Goal: Task Accomplishment & Management: Manage account settings

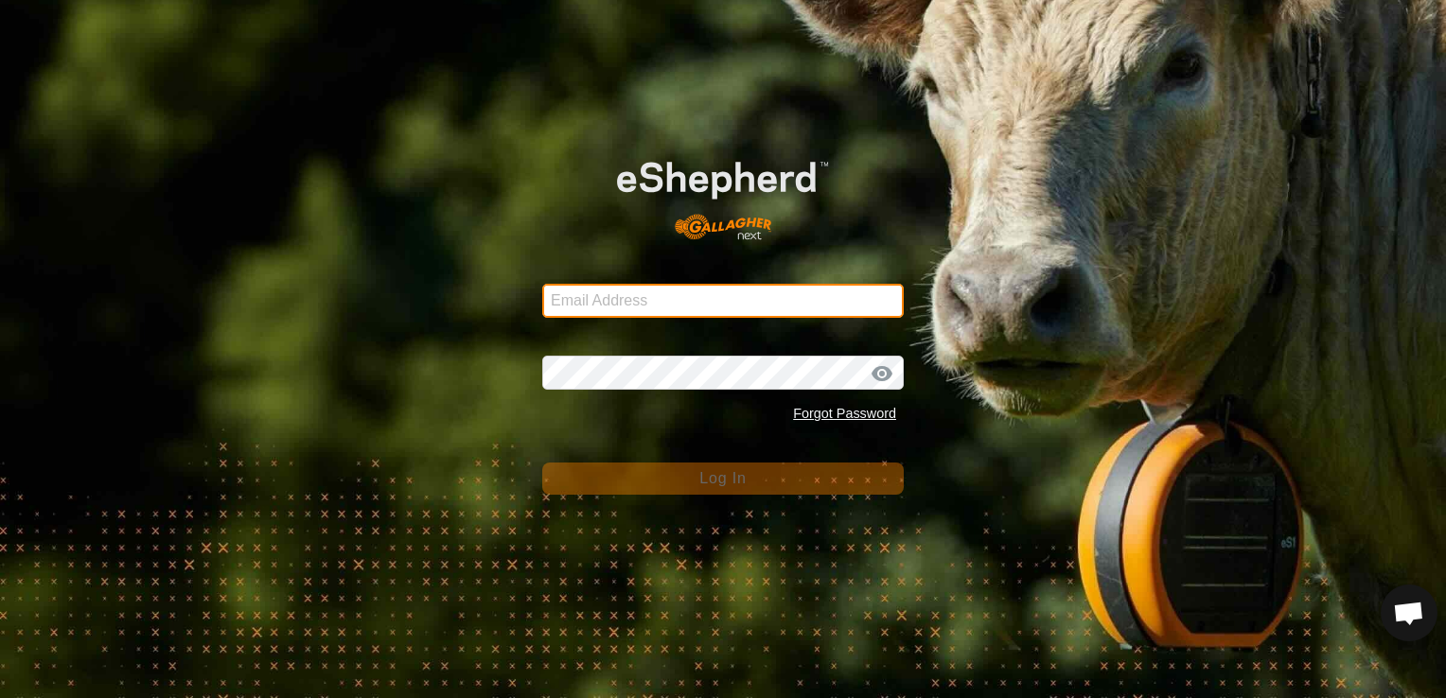
type input "[EMAIL_ADDRESS][DOMAIN_NAME]"
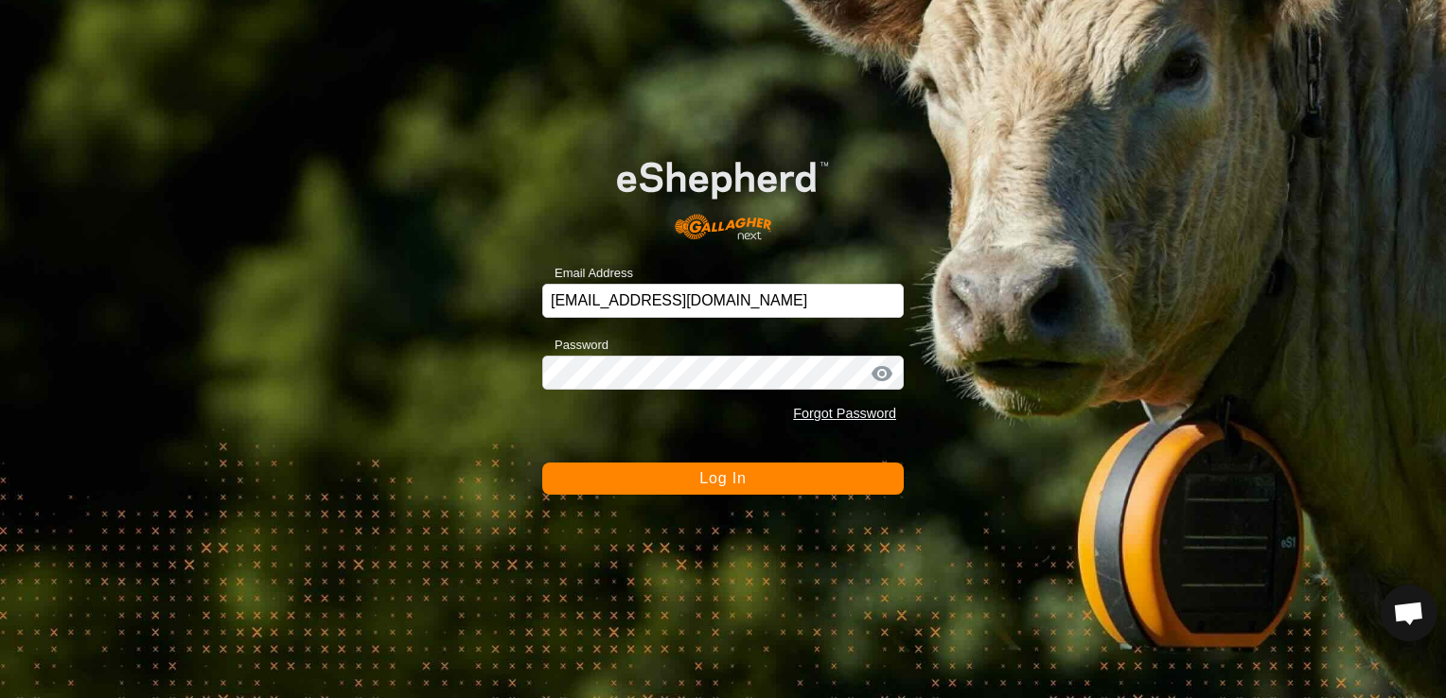
click at [730, 483] on span "Log In" at bounding box center [722, 478] width 46 height 16
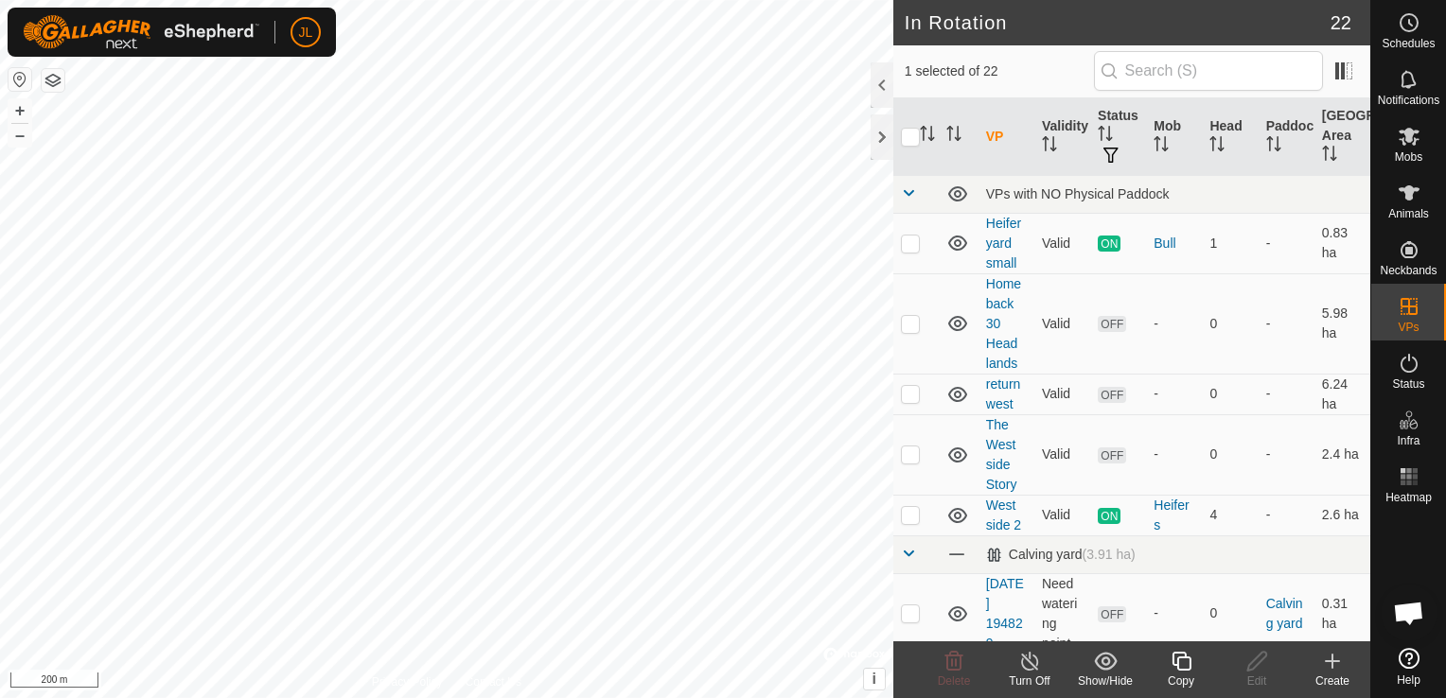
click at [1371, 596] on div at bounding box center [1408, 576] width 75 height 130
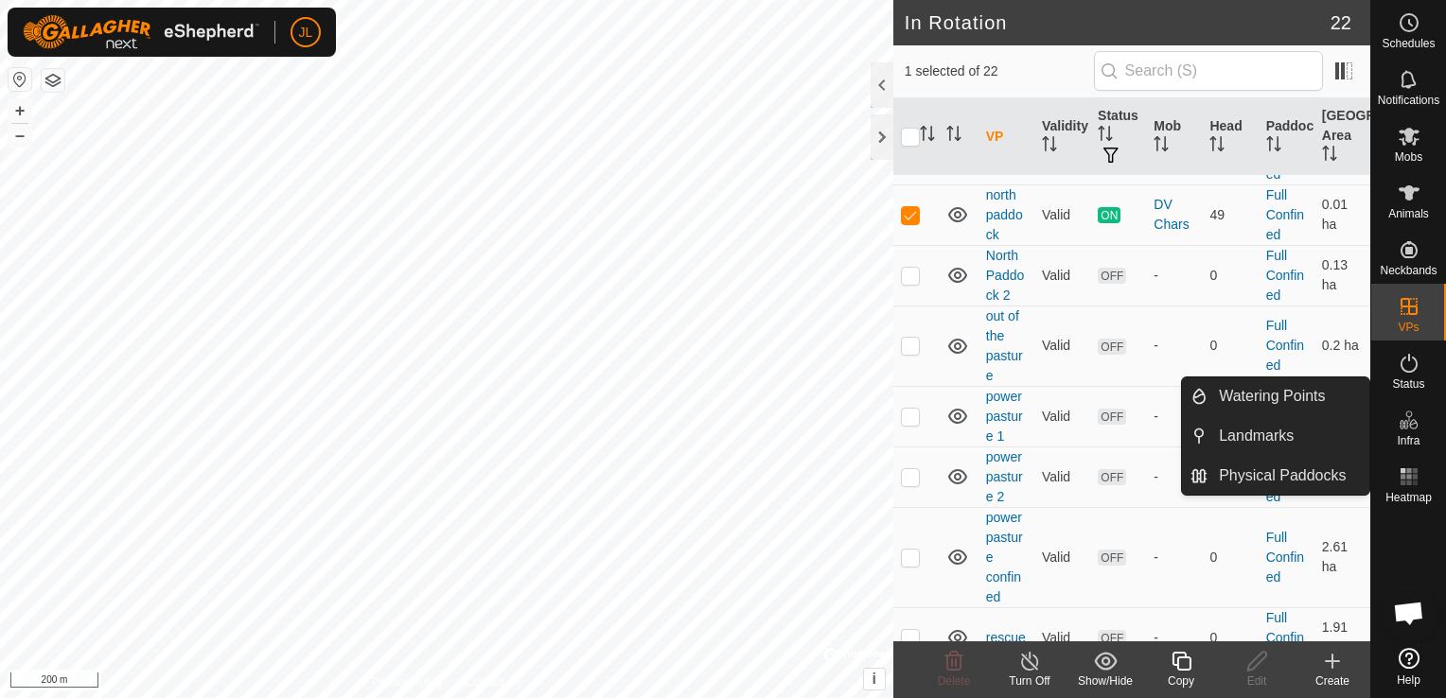
scroll to position [923, 0]
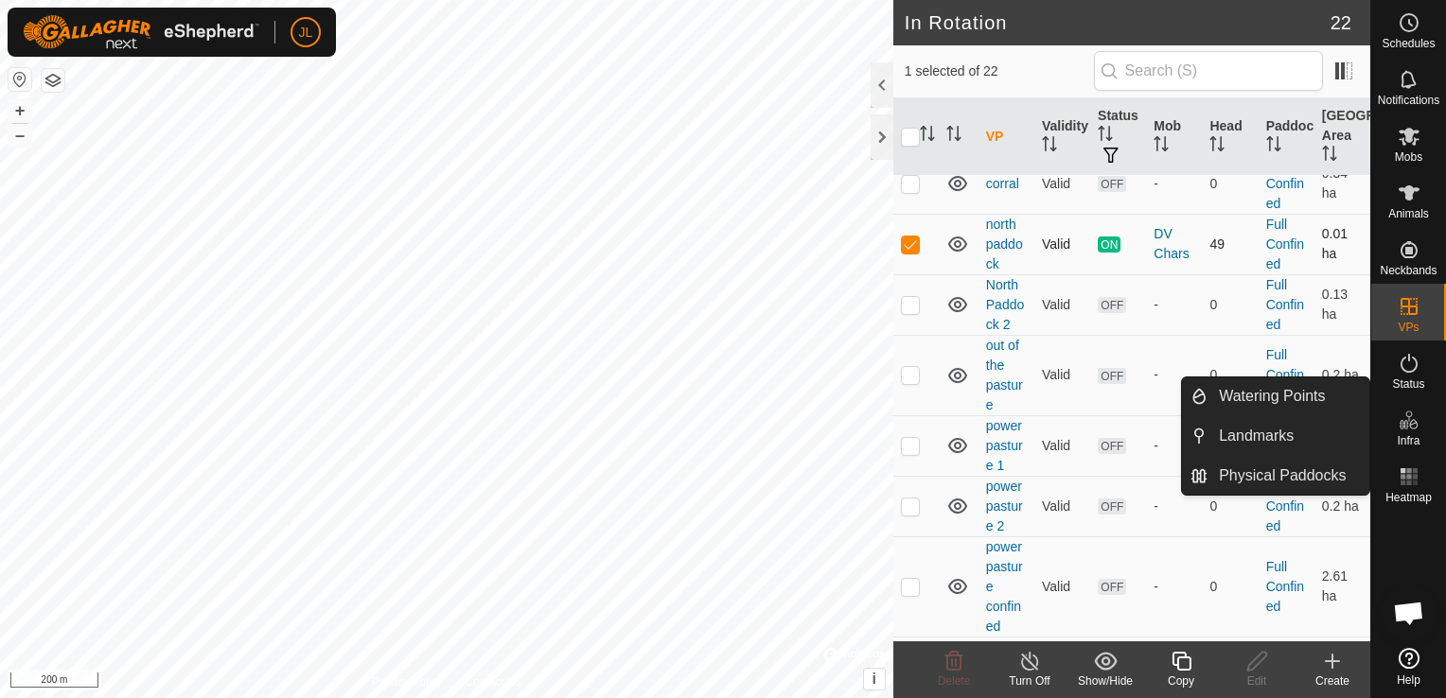
click at [907, 252] on p-checkbox at bounding box center [910, 244] width 19 height 15
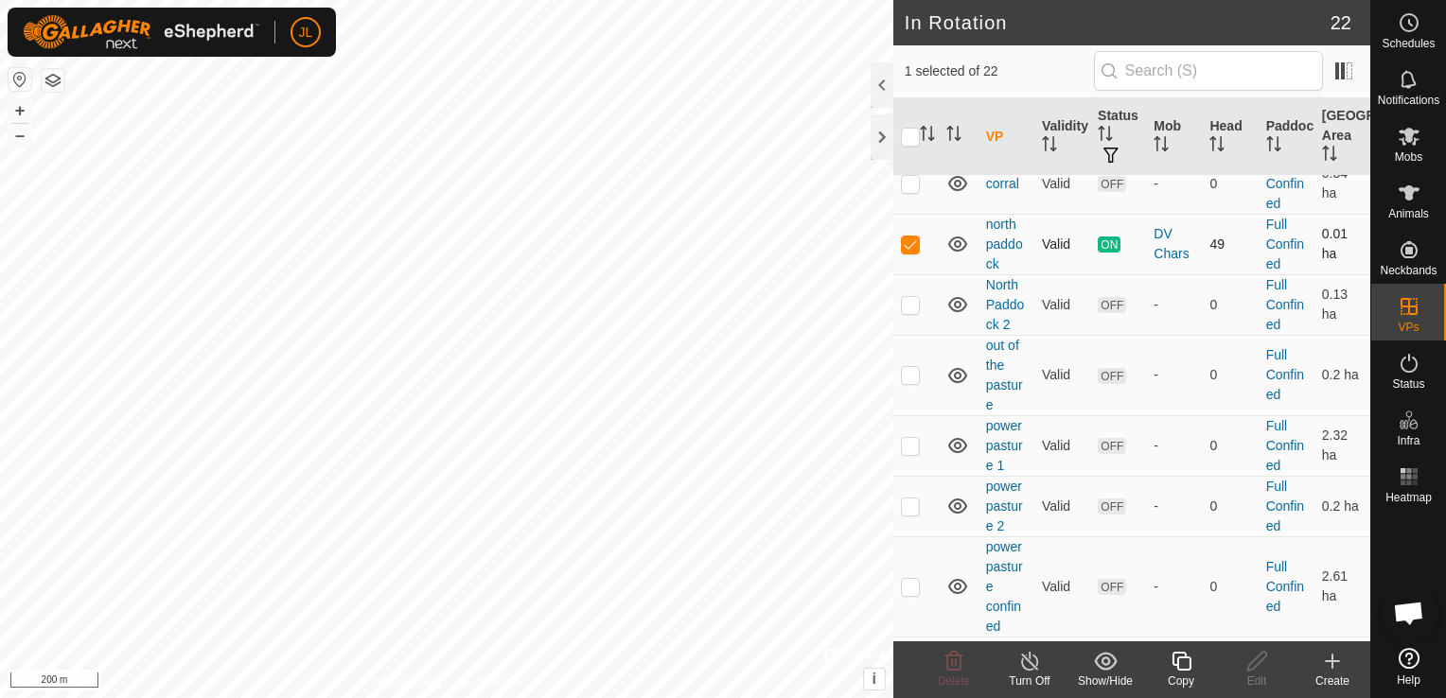
checkbox input "false"
click at [907, 312] on p-checkbox at bounding box center [910, 304] width 19 height 15
checkbox input "true"
click at [1265, 666] on icon at bounding box center [1257, 661] width 24 height 23
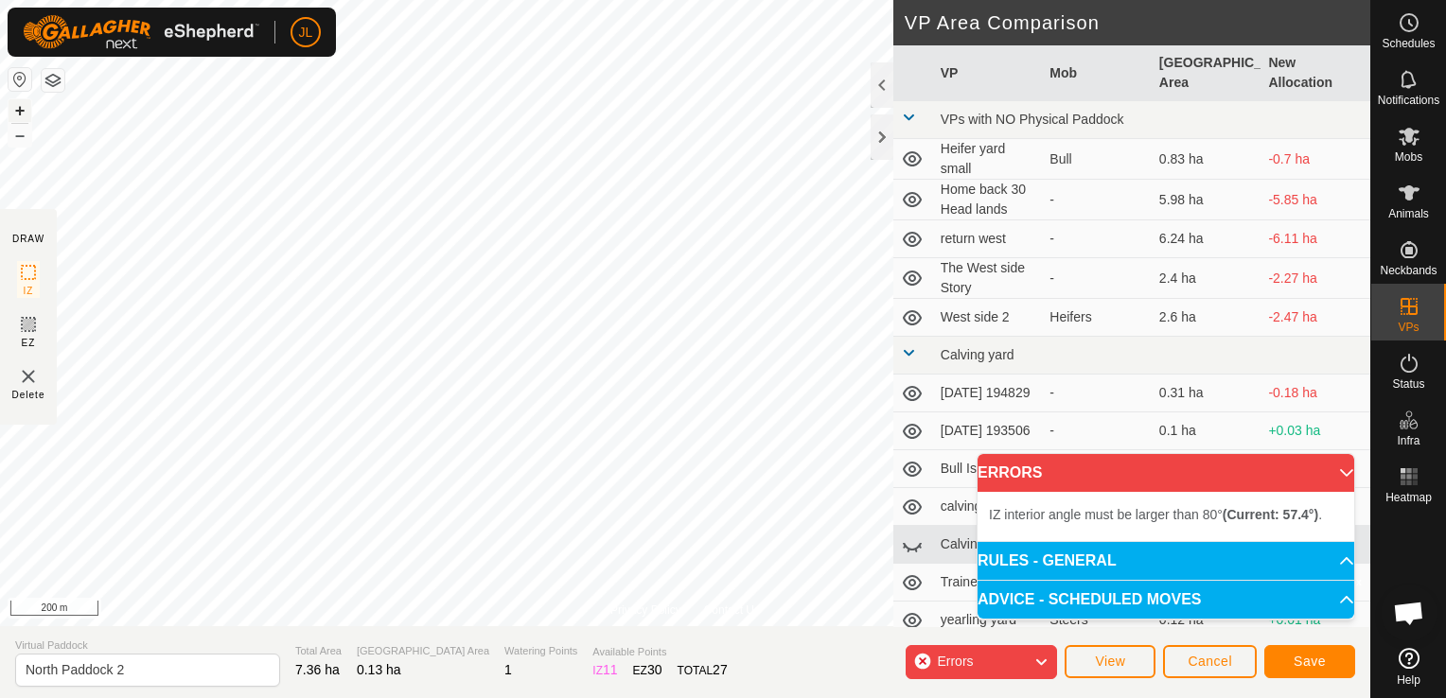
click at [19, 112] on button "+" at bounding box center [20, 110] width 23 height 23
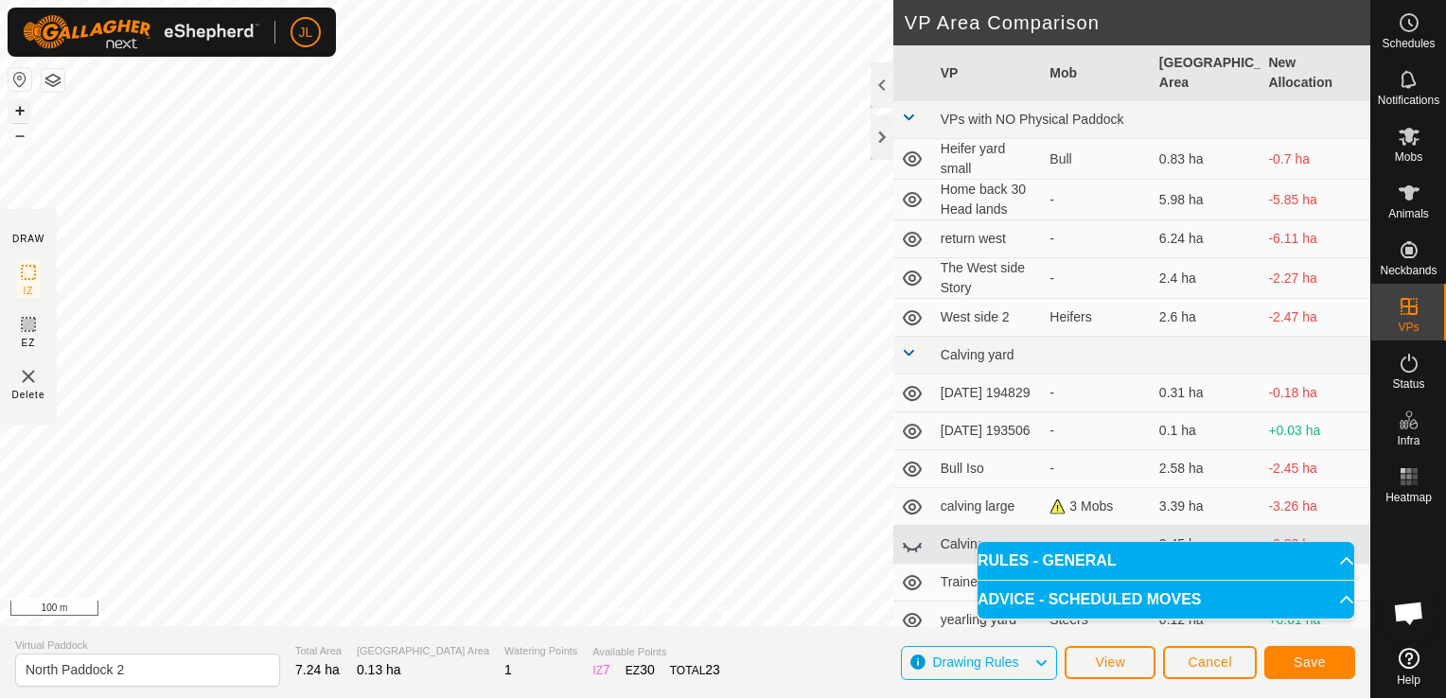
click at [18, 112] on button "+" at bounding box center [20, 110] width 23 height 23
click at [1306, 664] on span "Save" at bounding box center [1310, 662] width 32 height 15
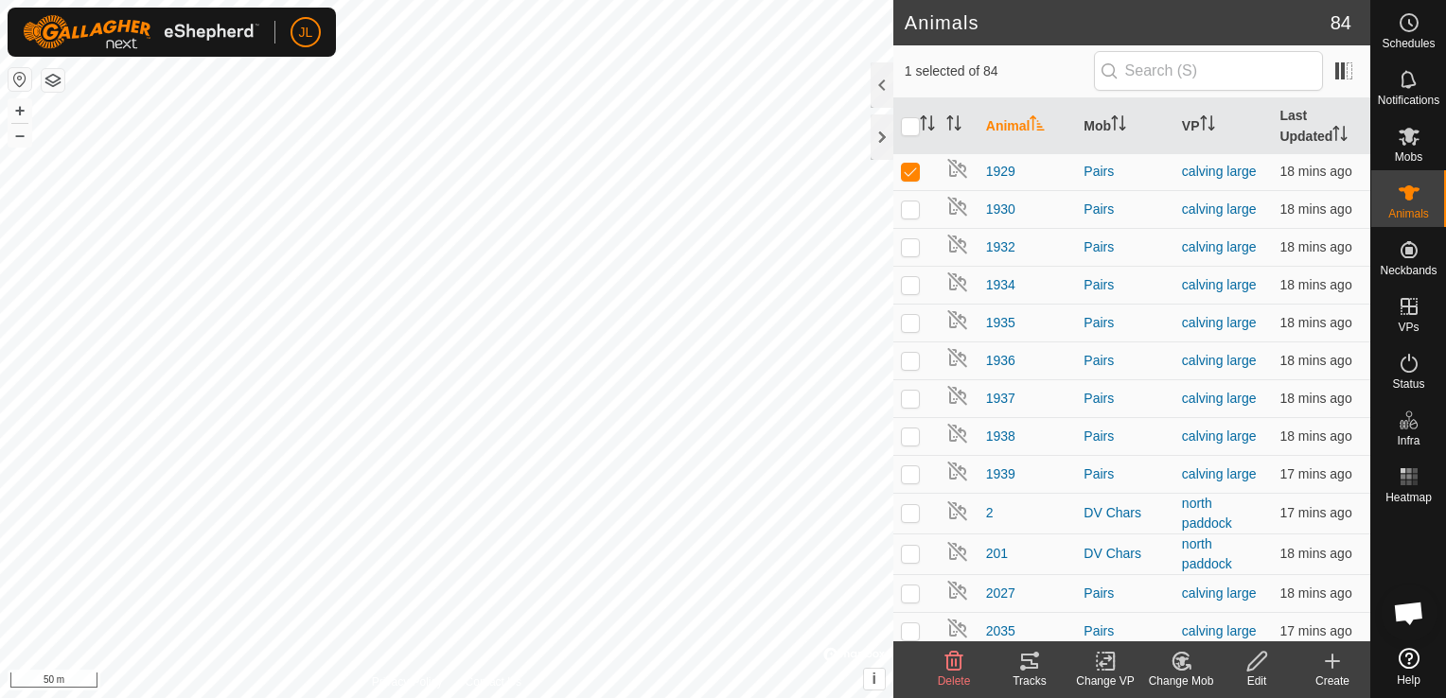
scroll to position [914, 0]
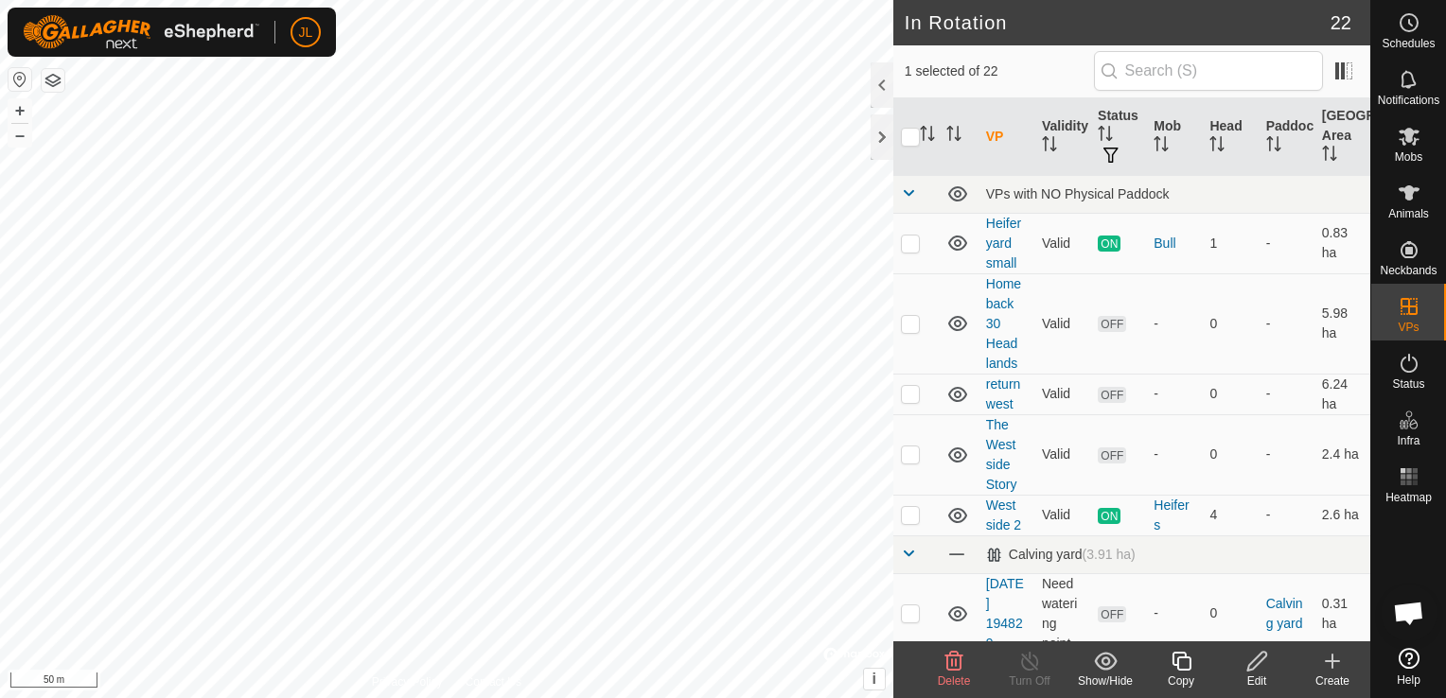
scroll to position [476, 0]
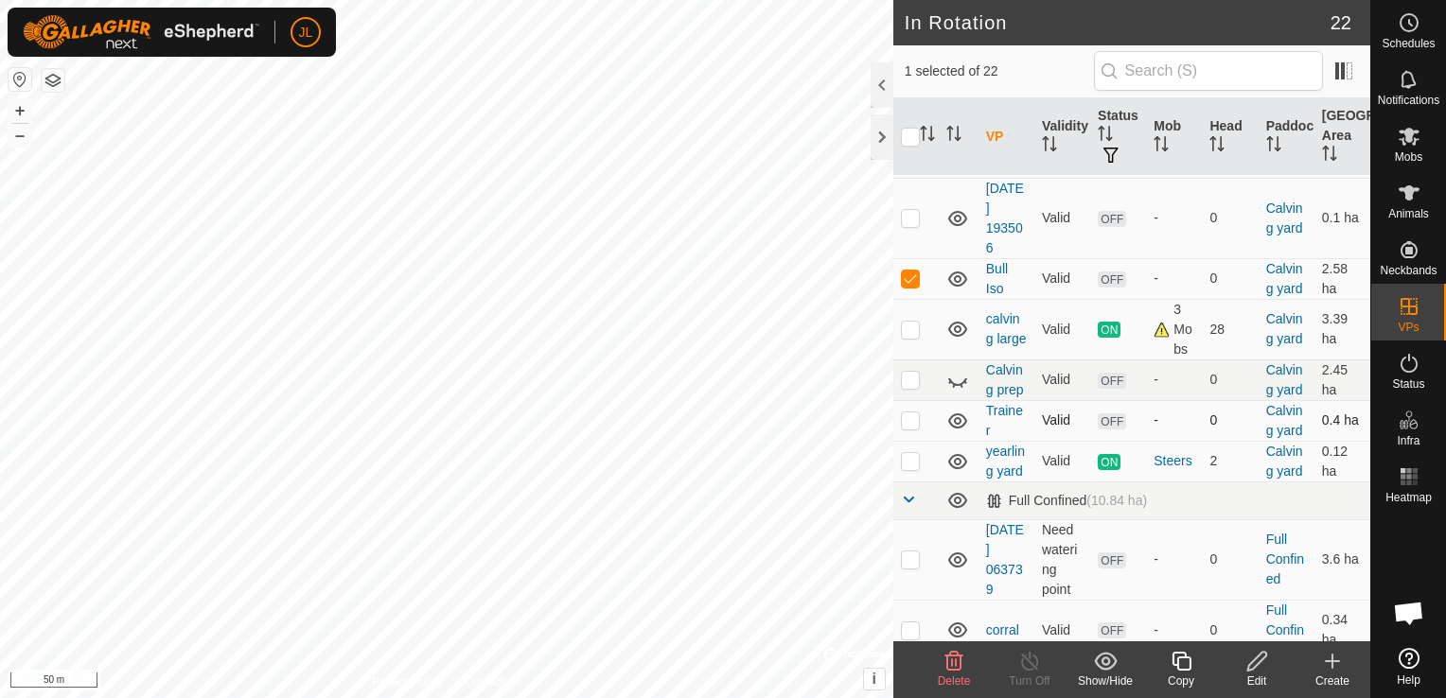
checkbox input "true"
checkbox input "false"
click at [897, 335] on td at bounding box center [915, 329] width 45 height 61
click at [905, 335] on p-checkbox at bounding box center [910, 329] width 19 height 15
checkbox input "false"
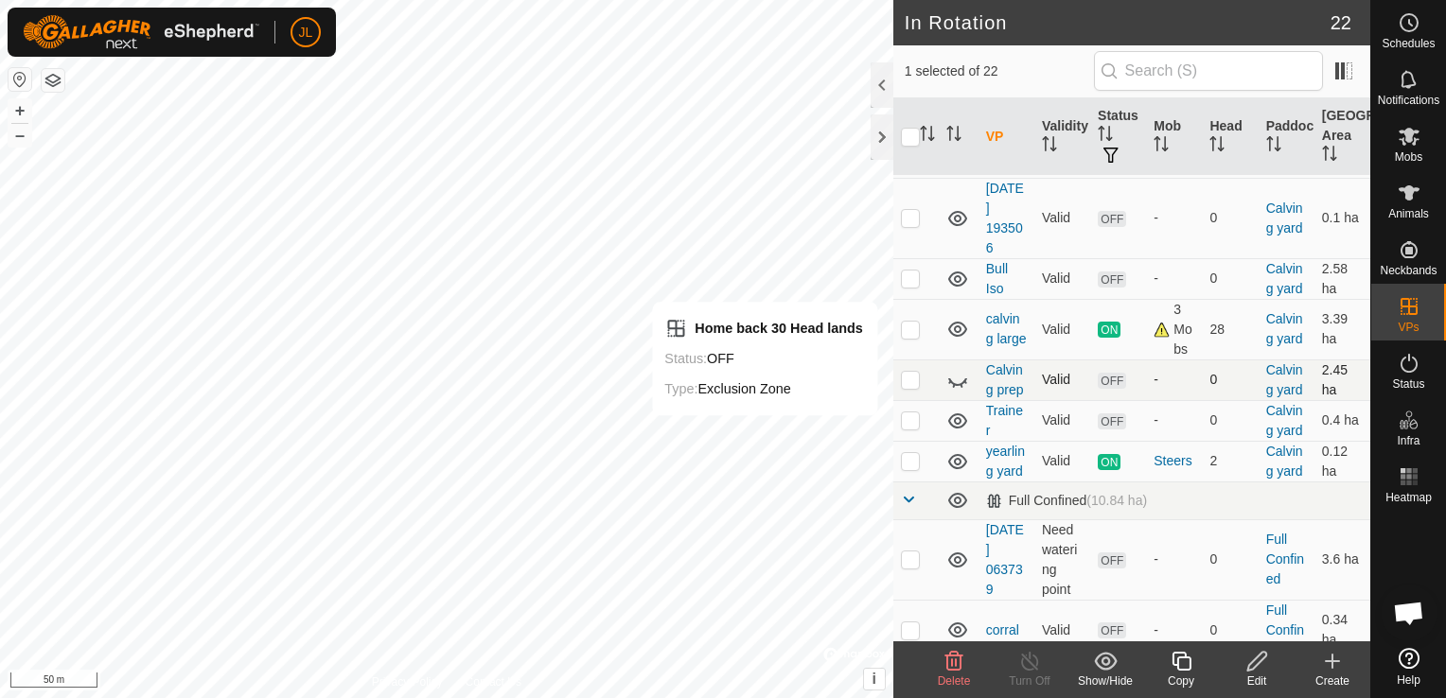
click at [954, 392] on icon at bounding box center [957, 380] width 23 height 23
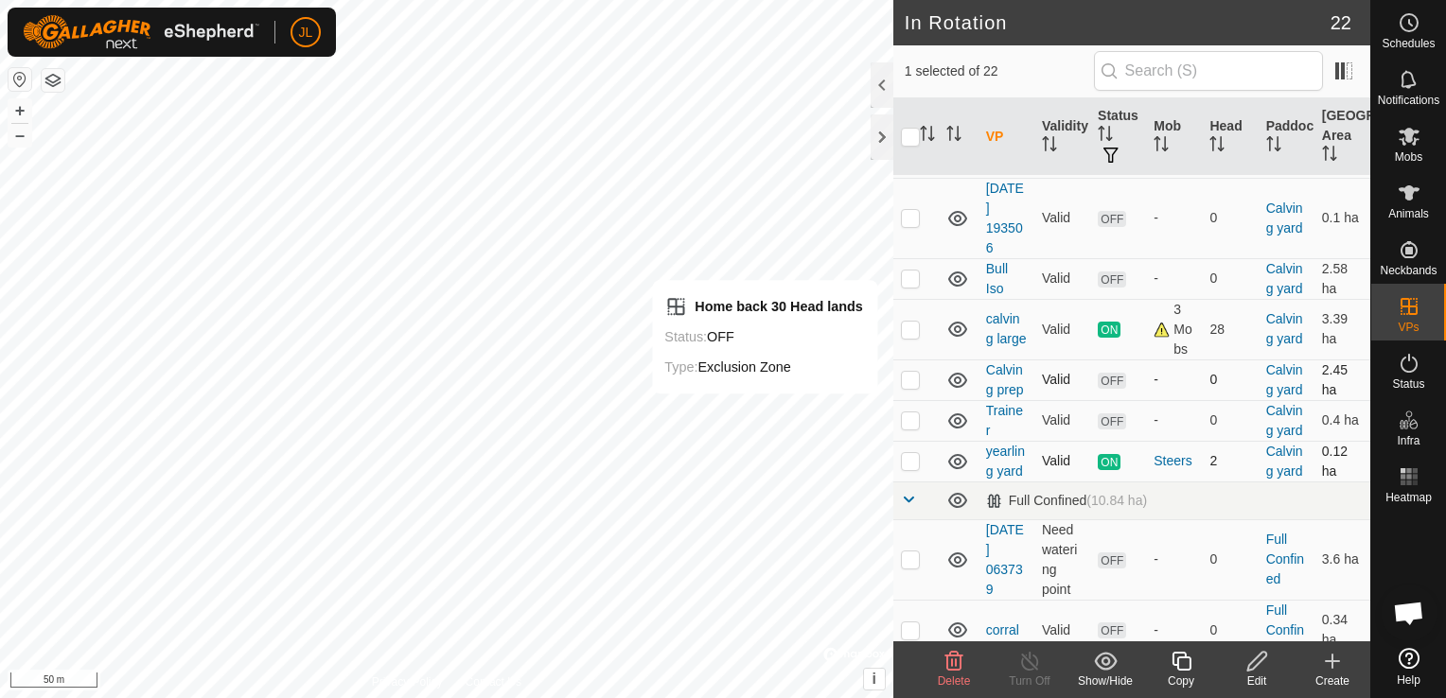
click at [911, 468] on p-checkbox at bounding box center [910, 460] width 19 height 15
checkbox input "false"
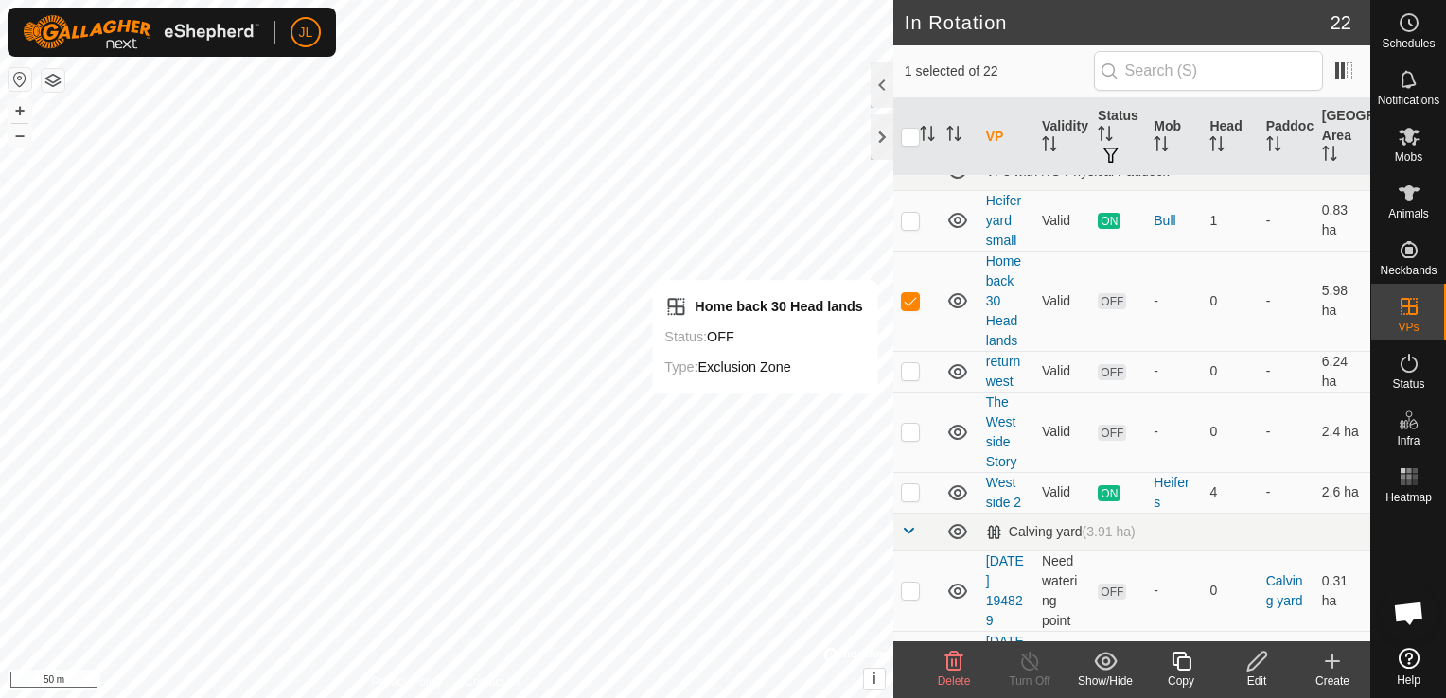
scroll to position [0, 0]
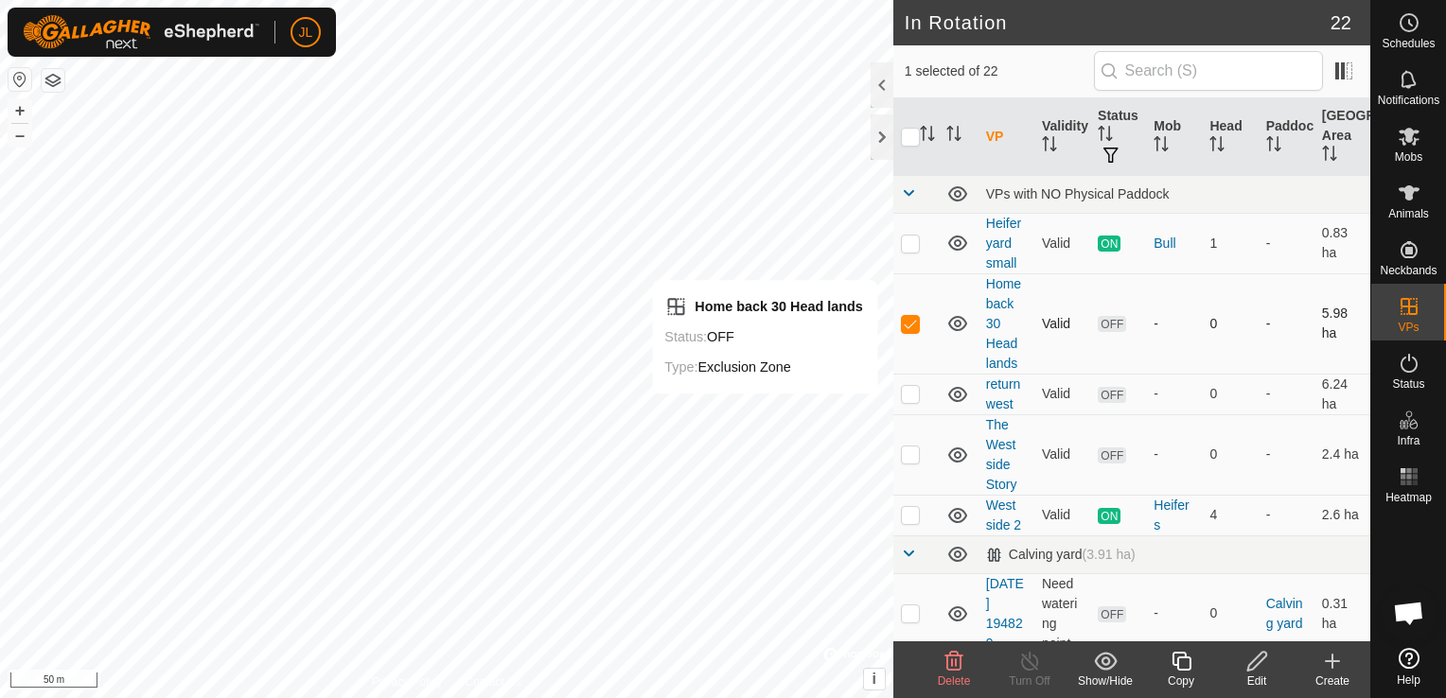
click at [902, 321] on p-checkbox at bounding box center [910, 323] width 19 height 15
checkbox input "false"
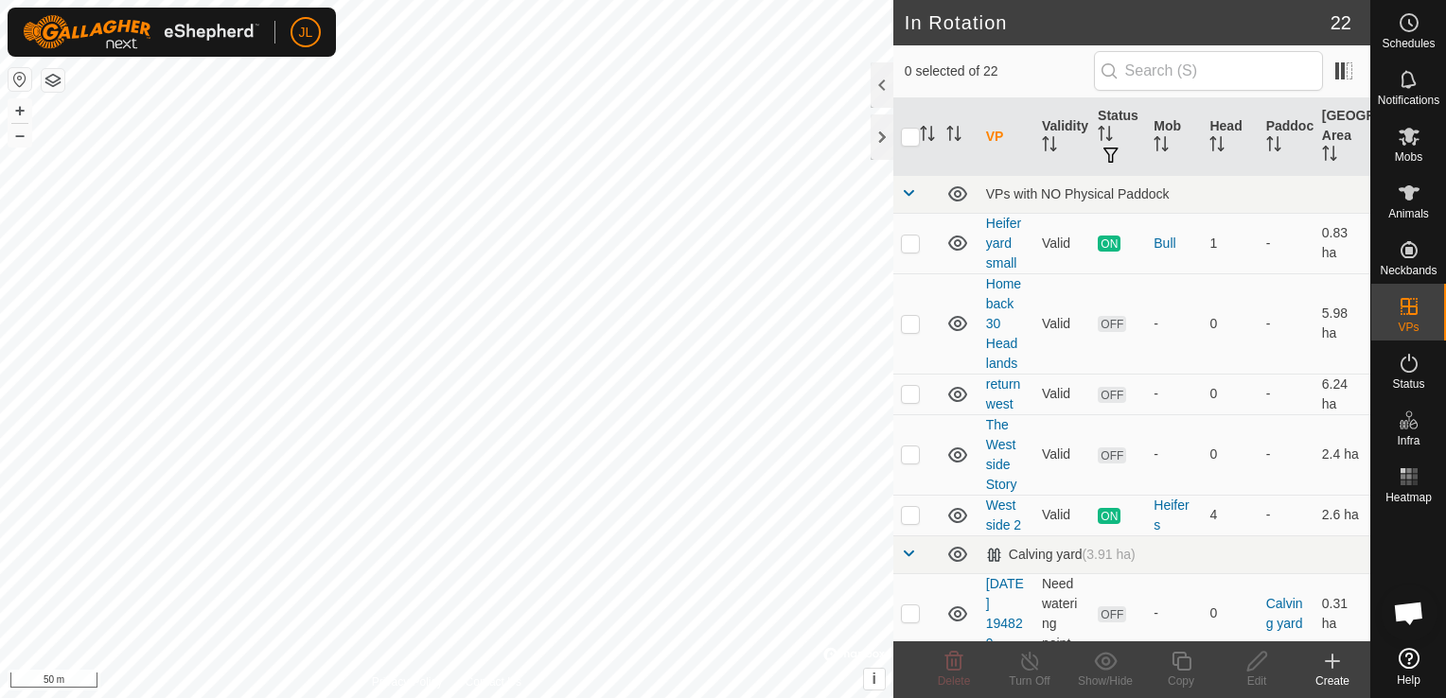
checkbox input "true"
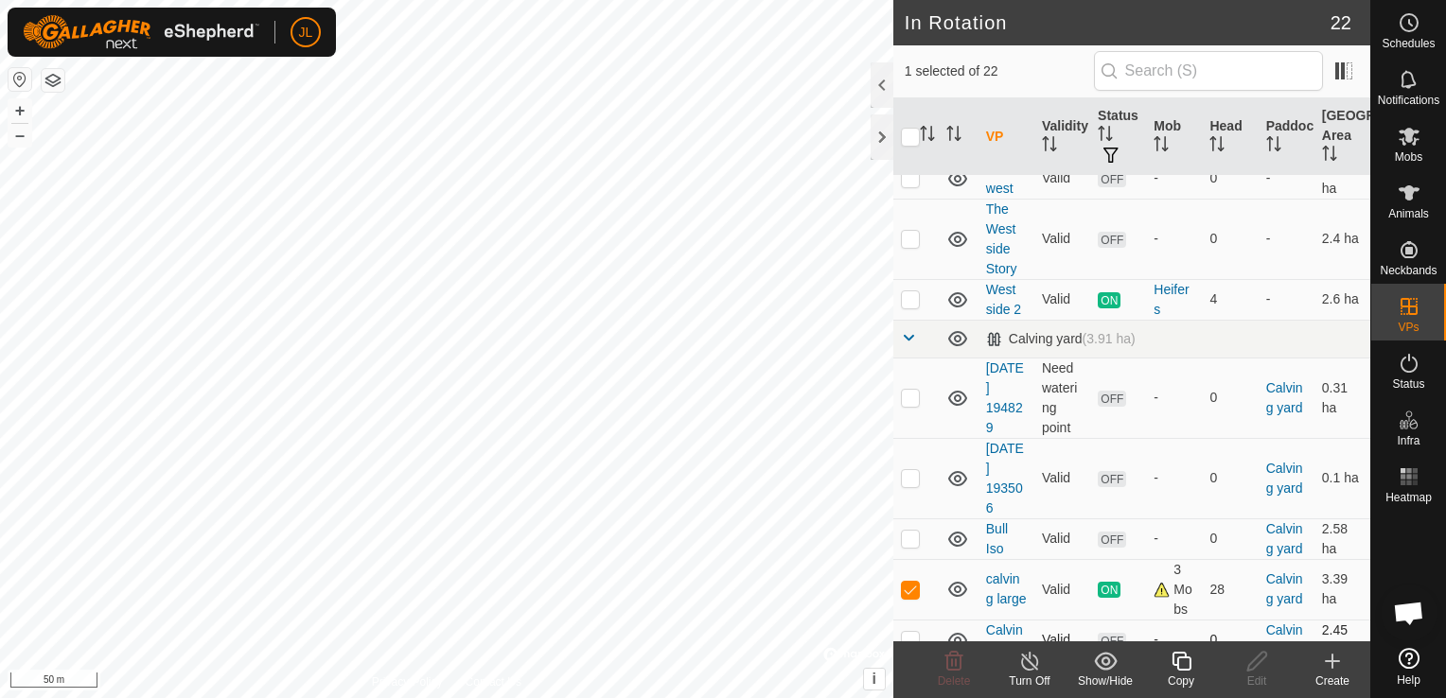
scroll to position [227, 0]
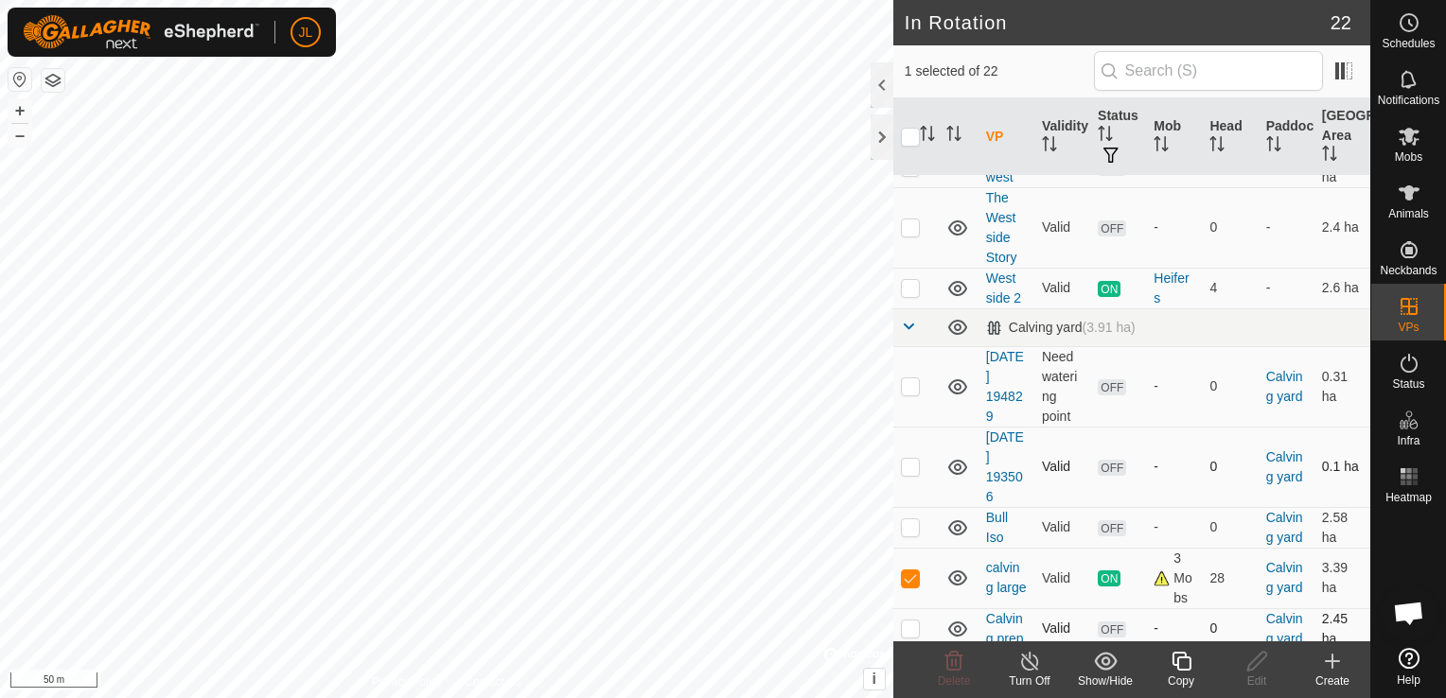
click at [916, 466] on p-checkbox at bounding box center [910, 466] width 19 height 15
checkbox input "false"
click at [908, 585] on p-checkbox at bounding box center [910, 578] width 19 height 15
checkbox input "false"
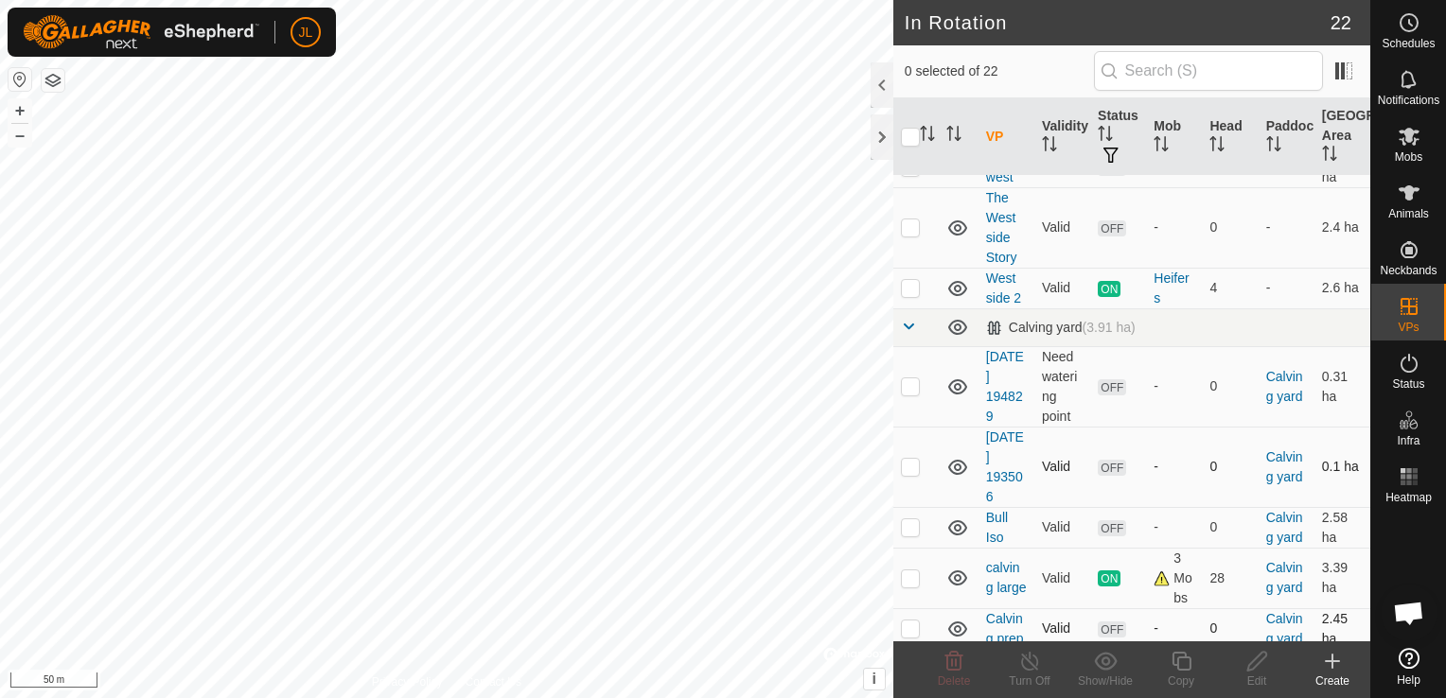
click at [905, 467] on p-checkbox at bounding box center [910, 466] width 19 height 15
checkbox input "false"
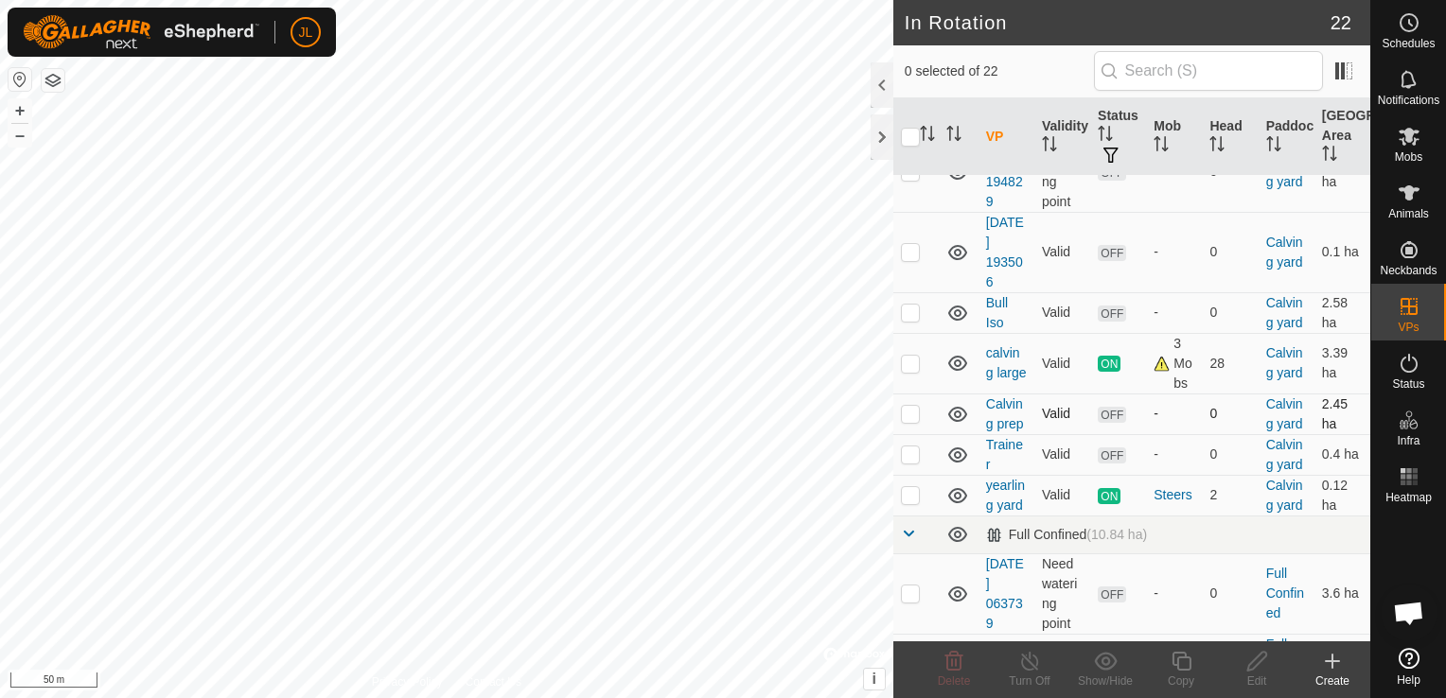
scroll to position [454, 0]
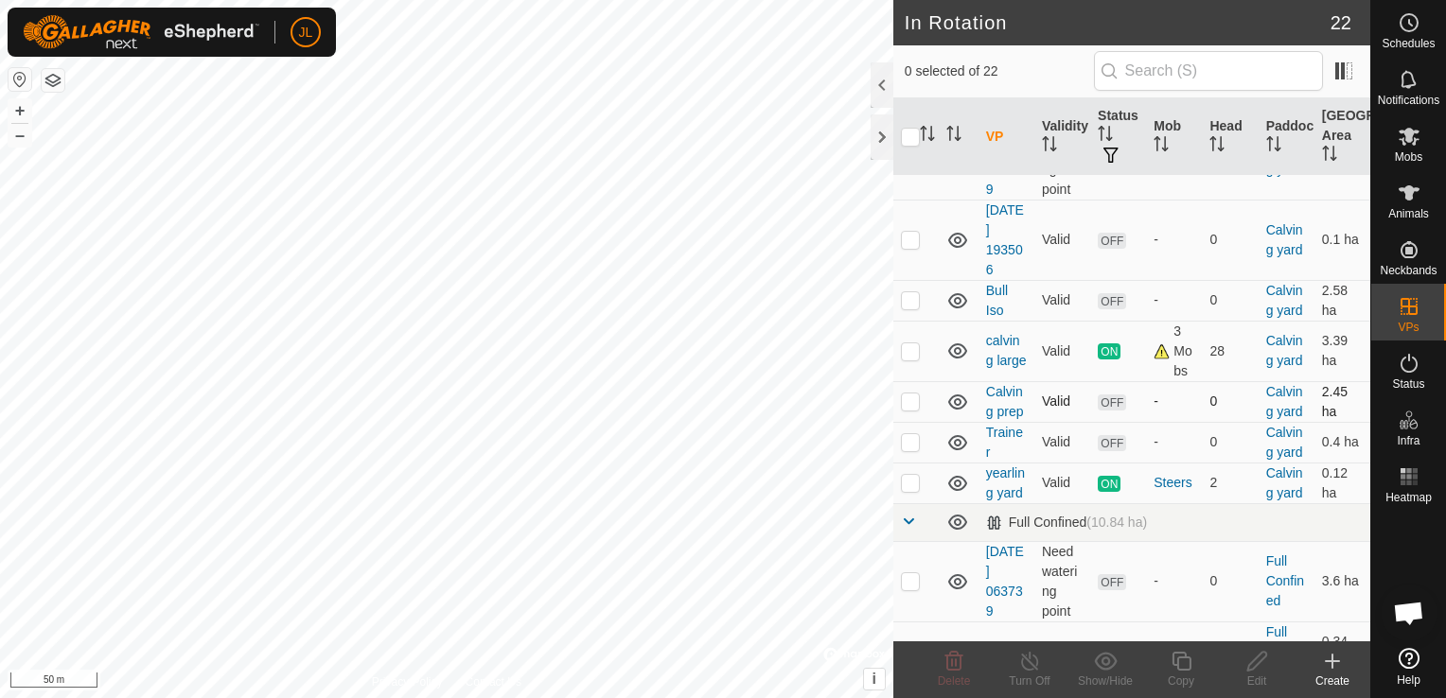
click at [910, 422] on td at bounding box center [915, 401] width 45 height 41
checkbox input "true"
click at [1255, 670] on icon at bounding box center [1257, 661] width 24 height 23
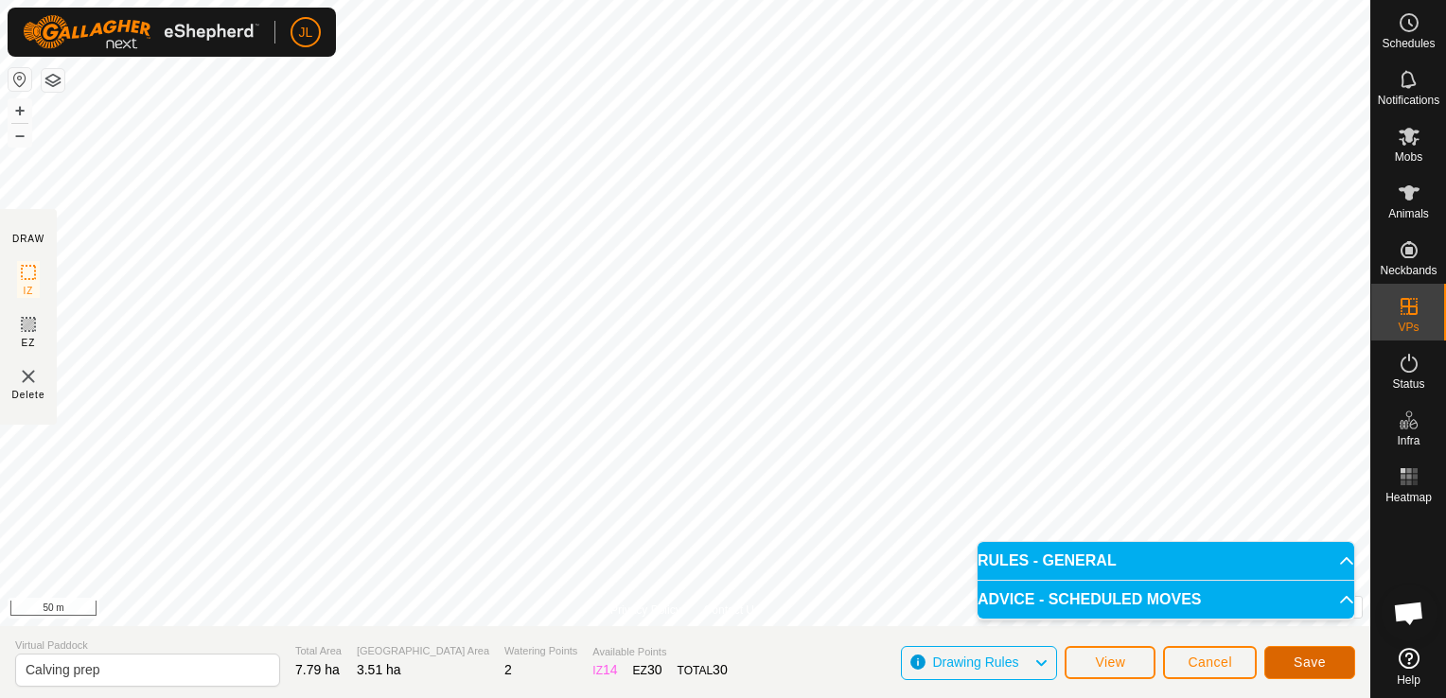
click at [1304, 664] on span "Save" at bounding box center [1310, 662] width 32 height 15
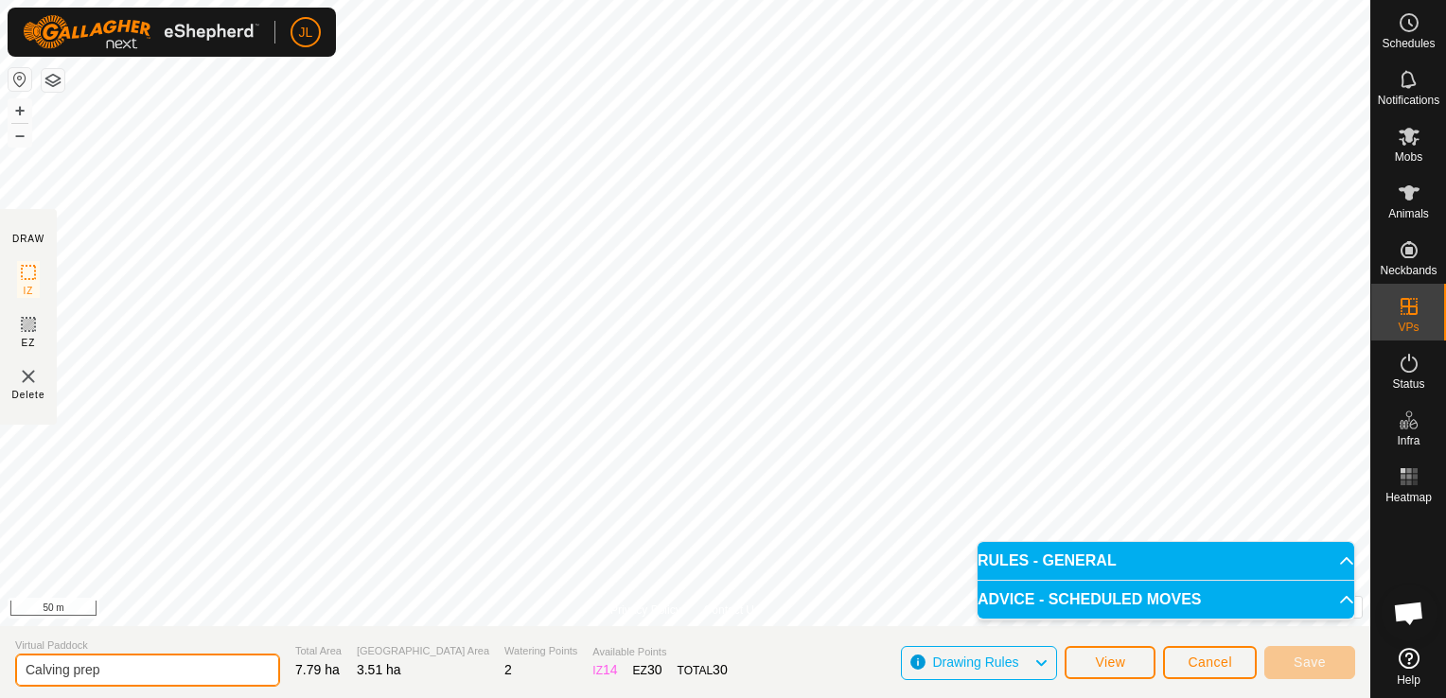
click at [120, 673] on input "Calving prep" at bounding box center [147, 670] width 265 height 33
click at [212, 659] on input "Calving 2" at bounding box center [147, 670] width 265 height 33
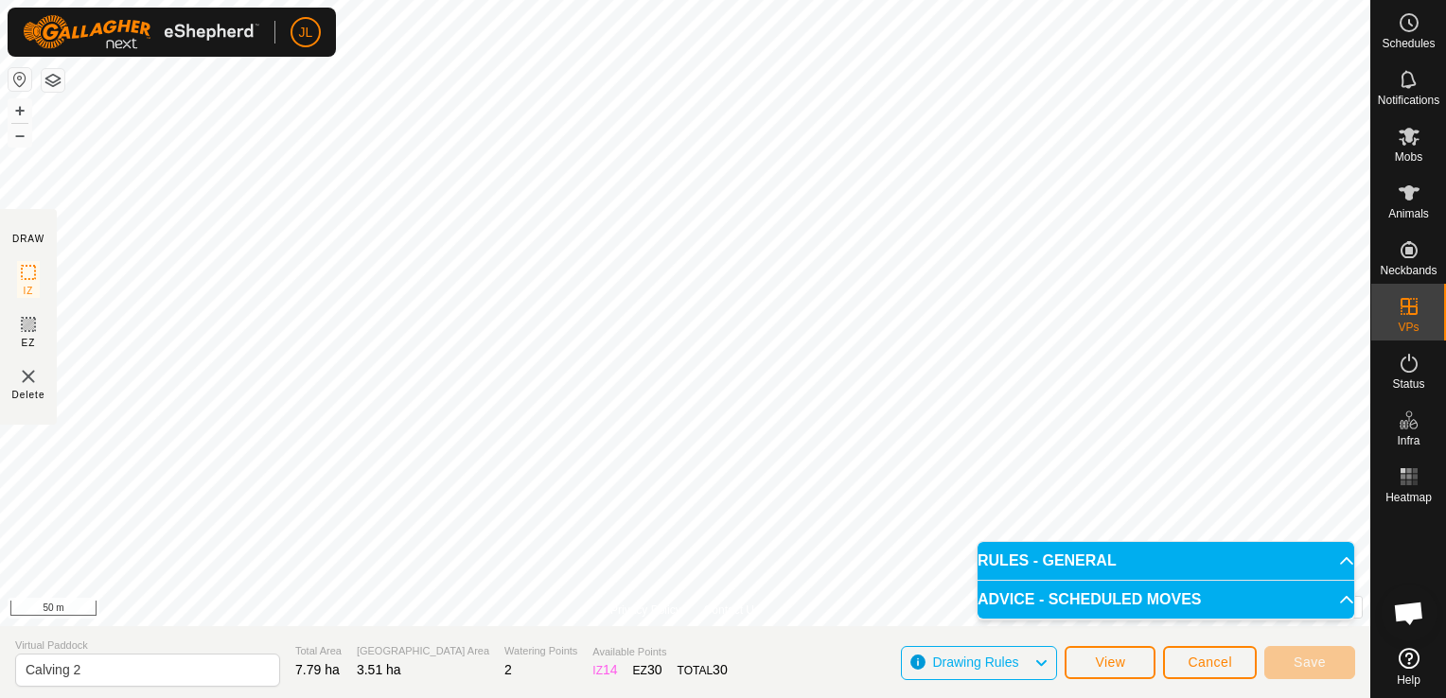
click at [181, 638] on section "Virtual Paddock Calving 2 Total Area 7.79 ha Grazing Area 3.51 ha Watering Poin…" at bounding box center [685, 662] width 1370 height 72
click at [1108, 664] on span "View" at bounding box center [1110, 662] width 30 height 15
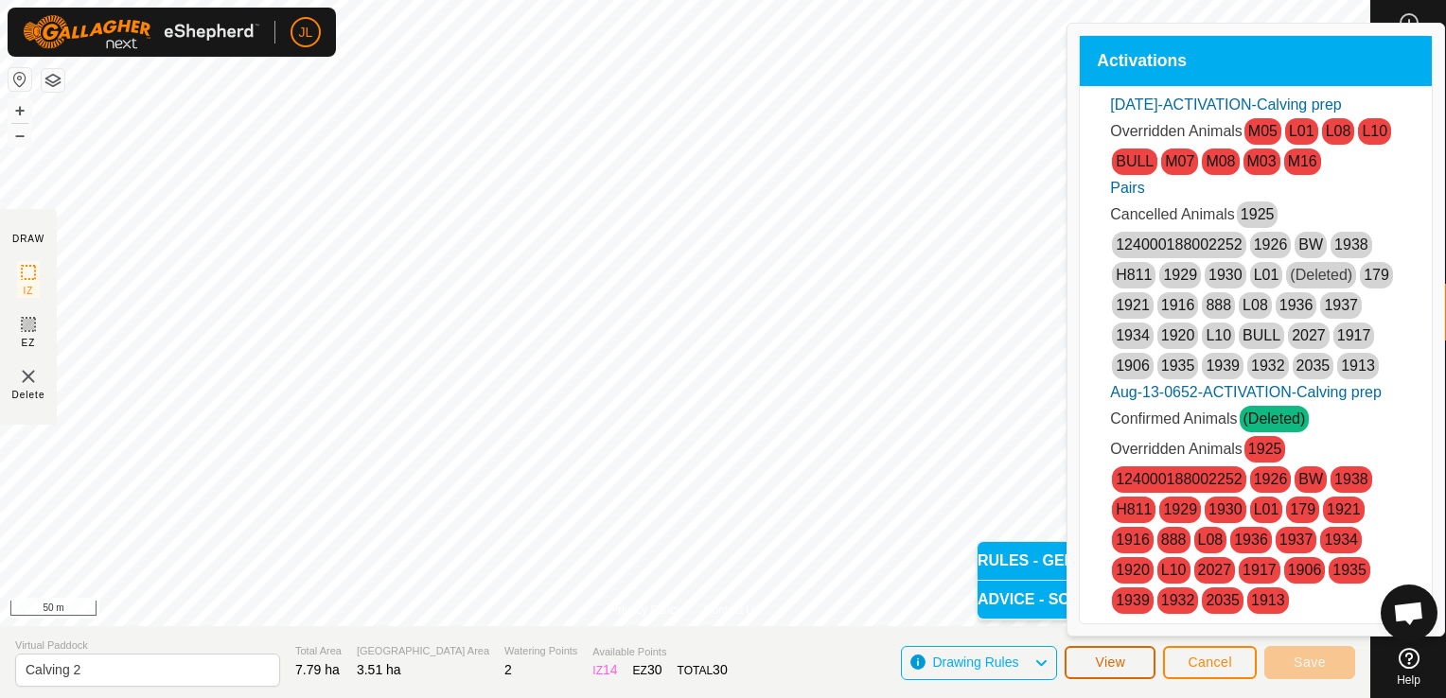
click at [1108, 664] on span "View" at bounding box center [1110, 662] width 30 height 15
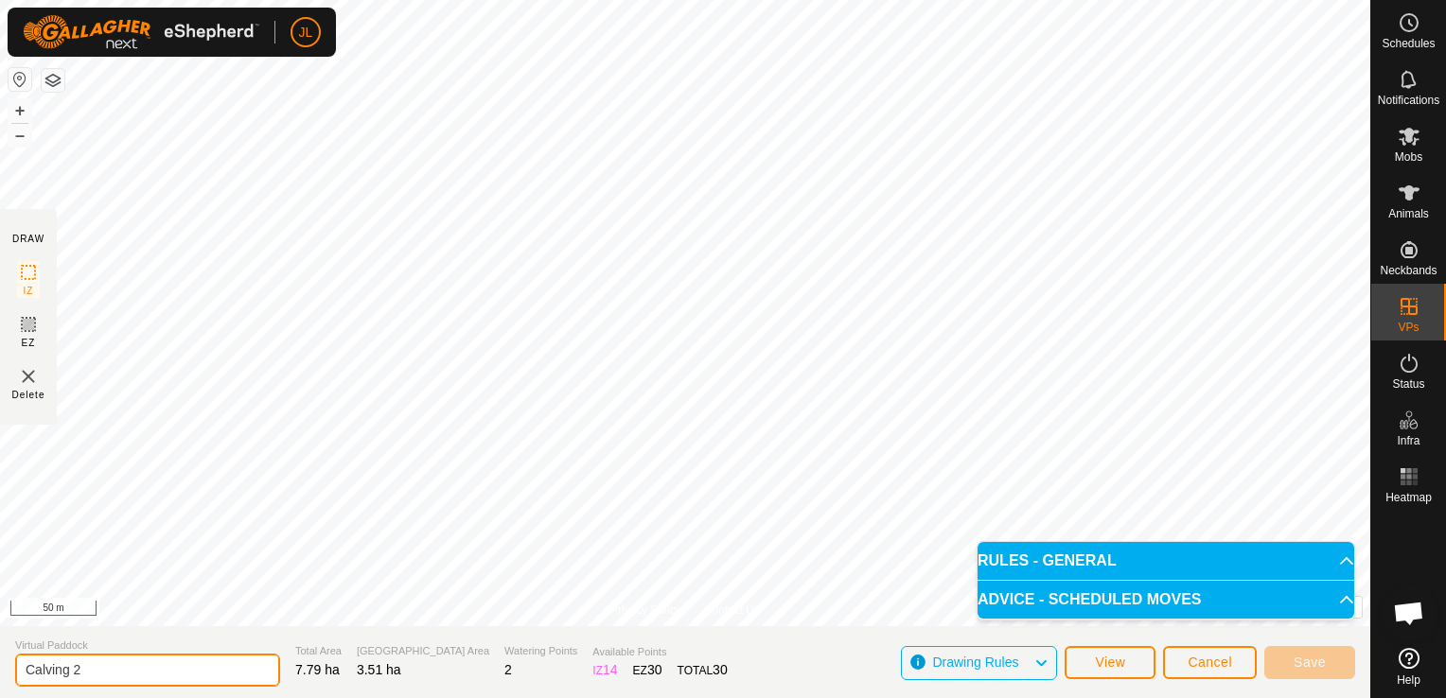
click at [117, 672] on input "Calving 2" at bounding box center [147, 670] width 265 height 33
type input "h"
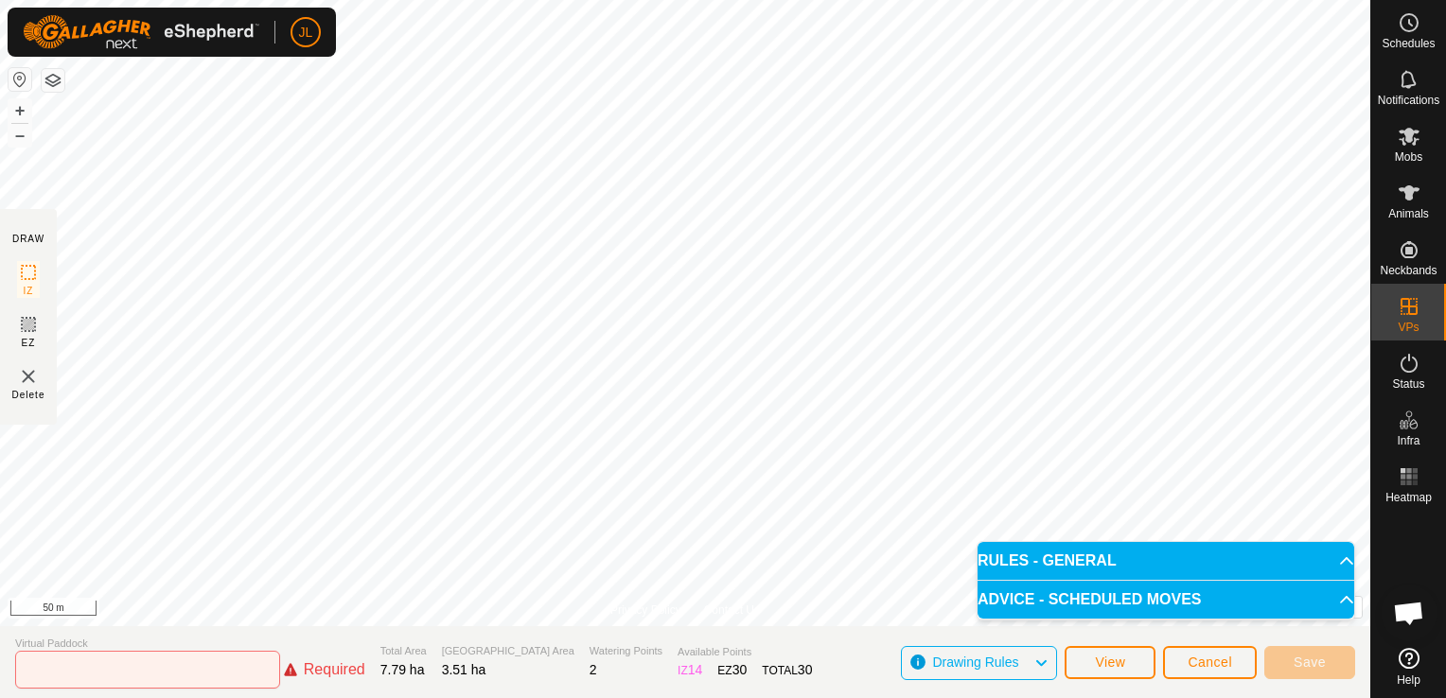
click at [284, 674] on div "Required" at bounding box center [324, 670] width 81 height 23
click at [53, 661] on input "text" at bounding box center [147, 670] width 265 height 38
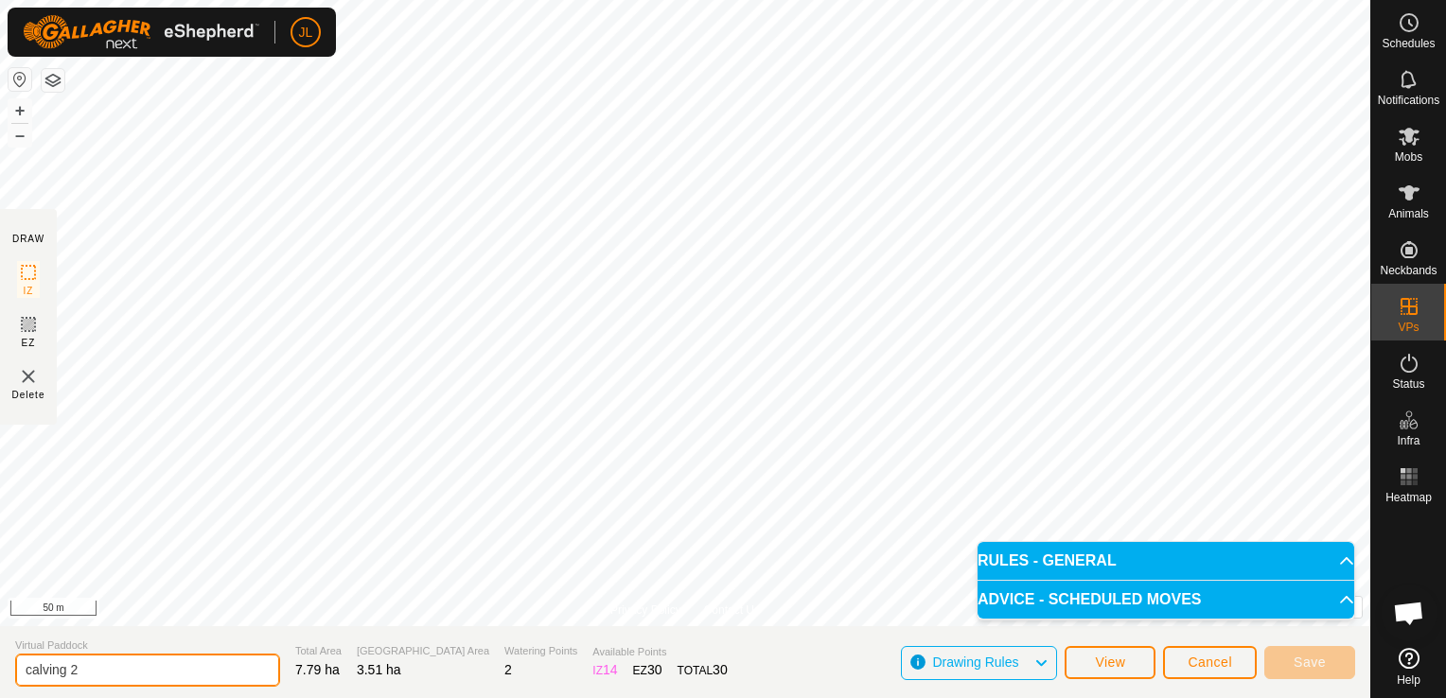
type input "calving 2"
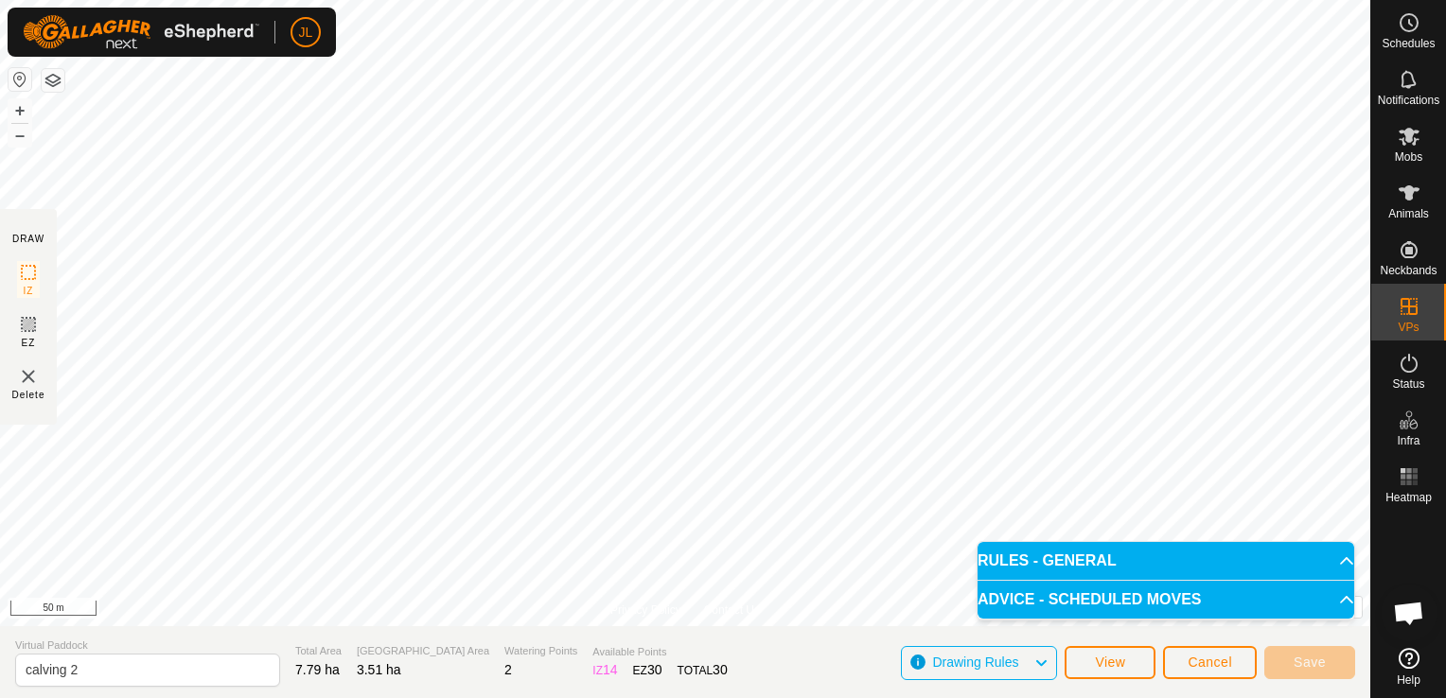
click at [1041, 664] on icon at bounding box center [1040, 663] width 15 height 25
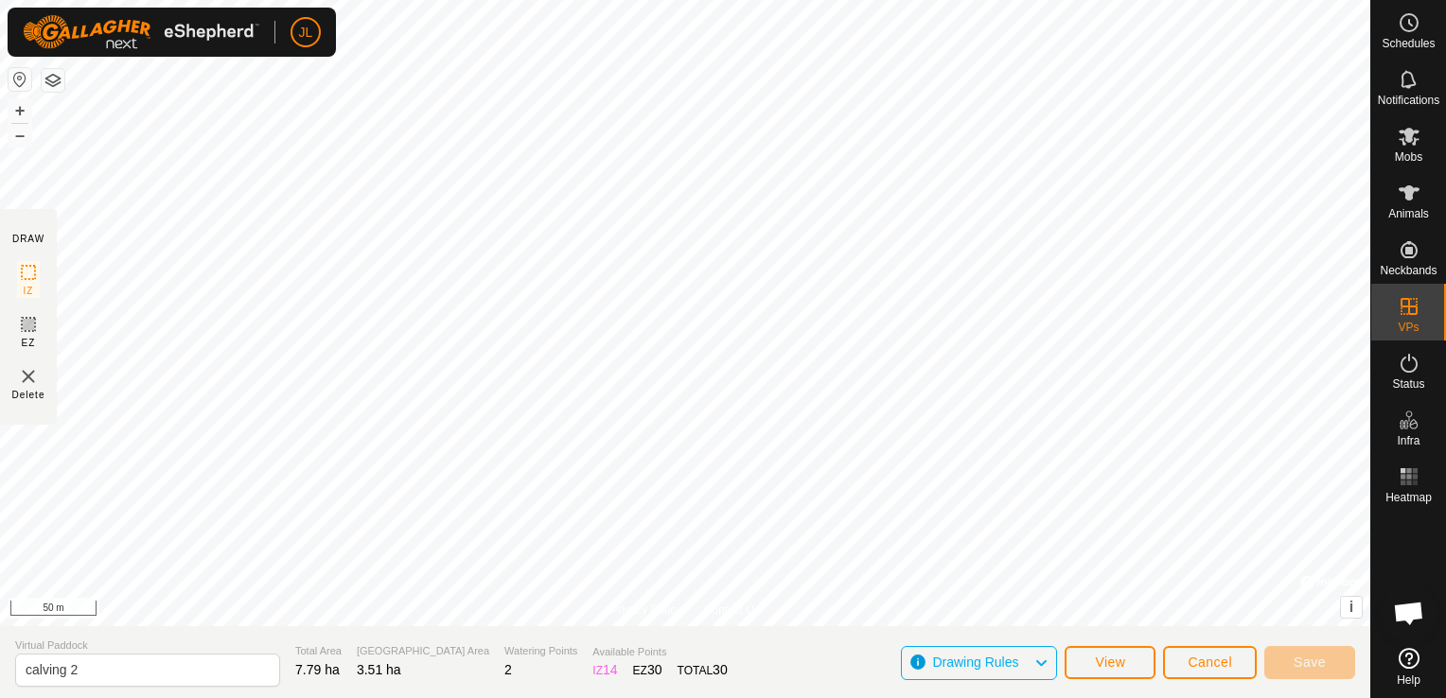
click at [1041, 664] on icon at bounding box center [1040, 663] width 15 height 25
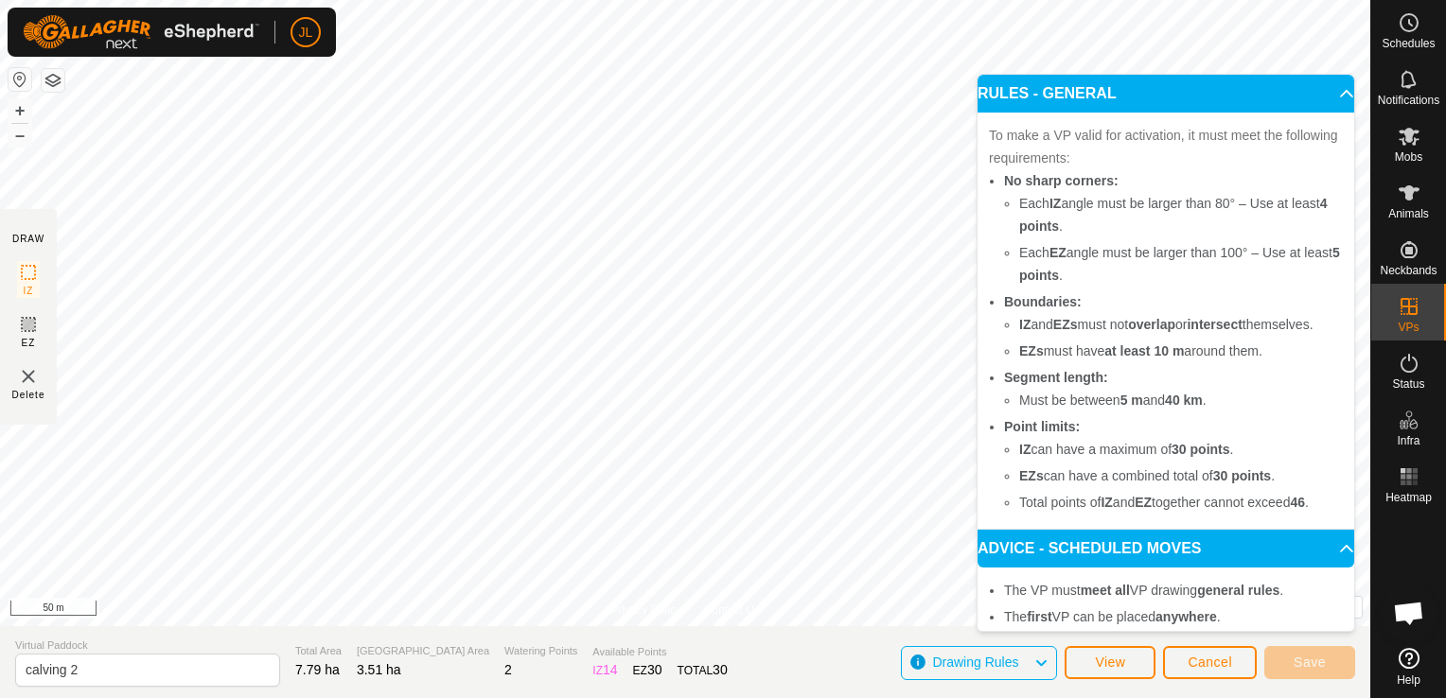
scroll to position [84, 0]
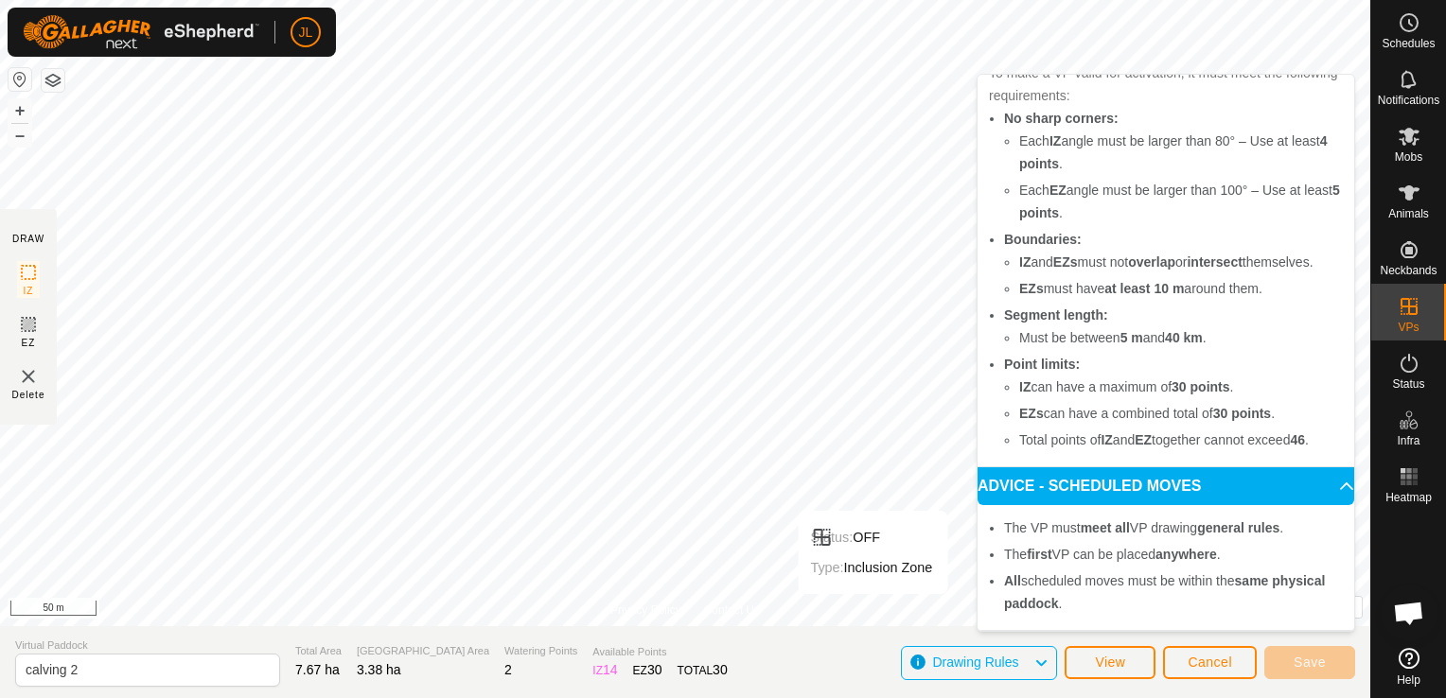
click at [1037, 661] on icon at bounding box center [1040, 663] width 15 height 25
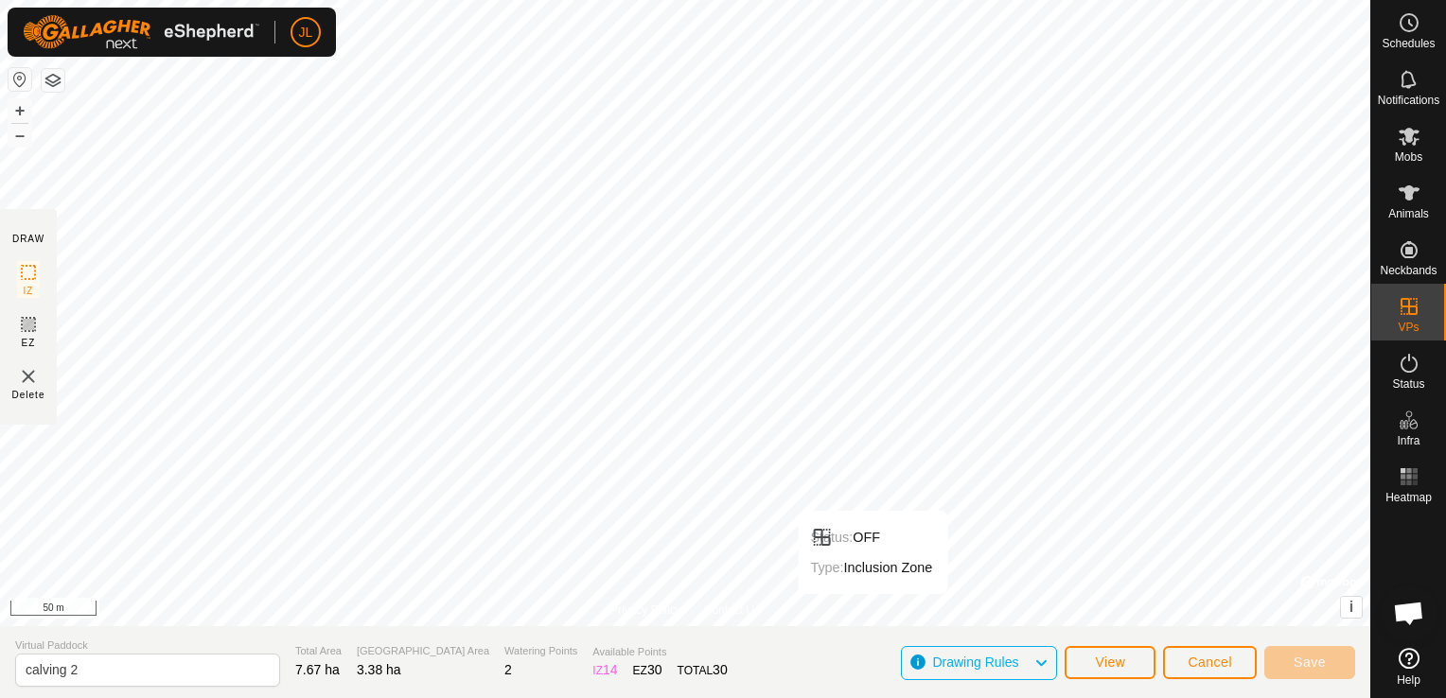
click at [1037, 661] on icon at bounding box center [1040, 663] width 15 height 25
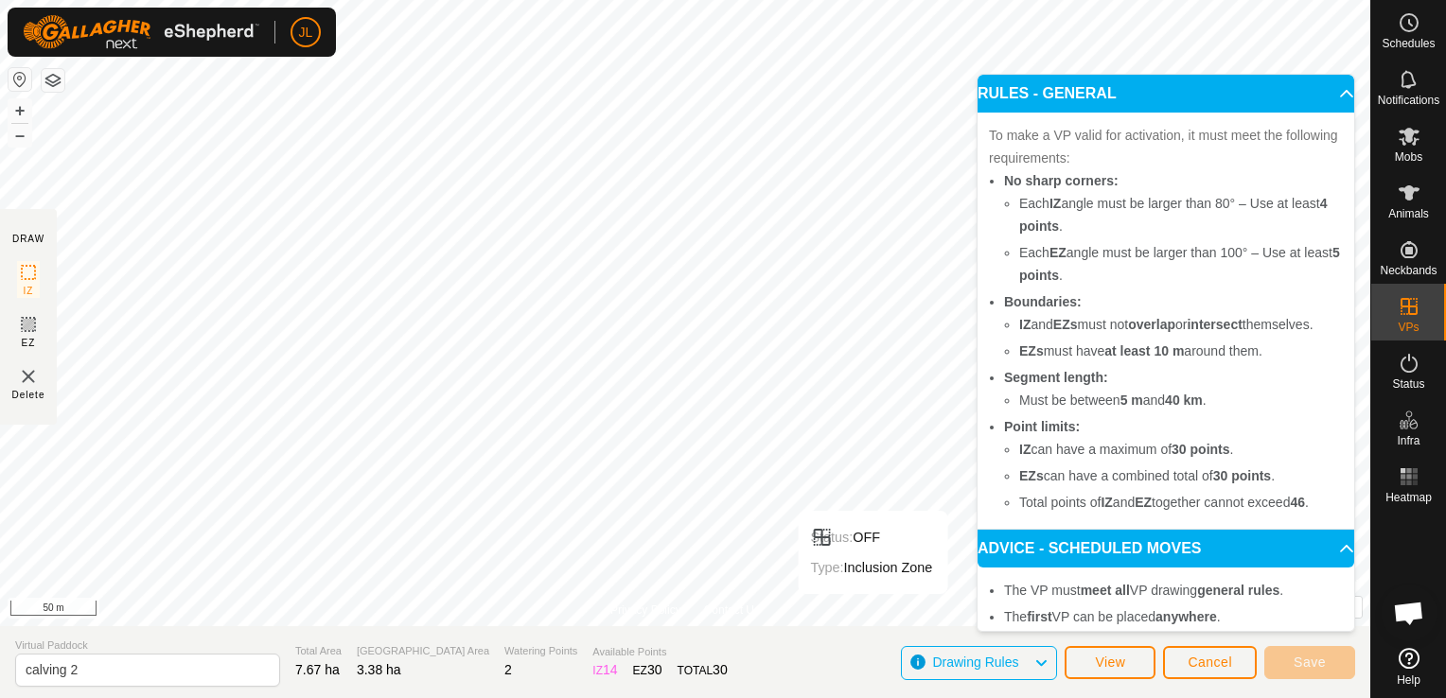
click at [1037, 661] on icon at bounding box center [1040, 663] width 15 height 25
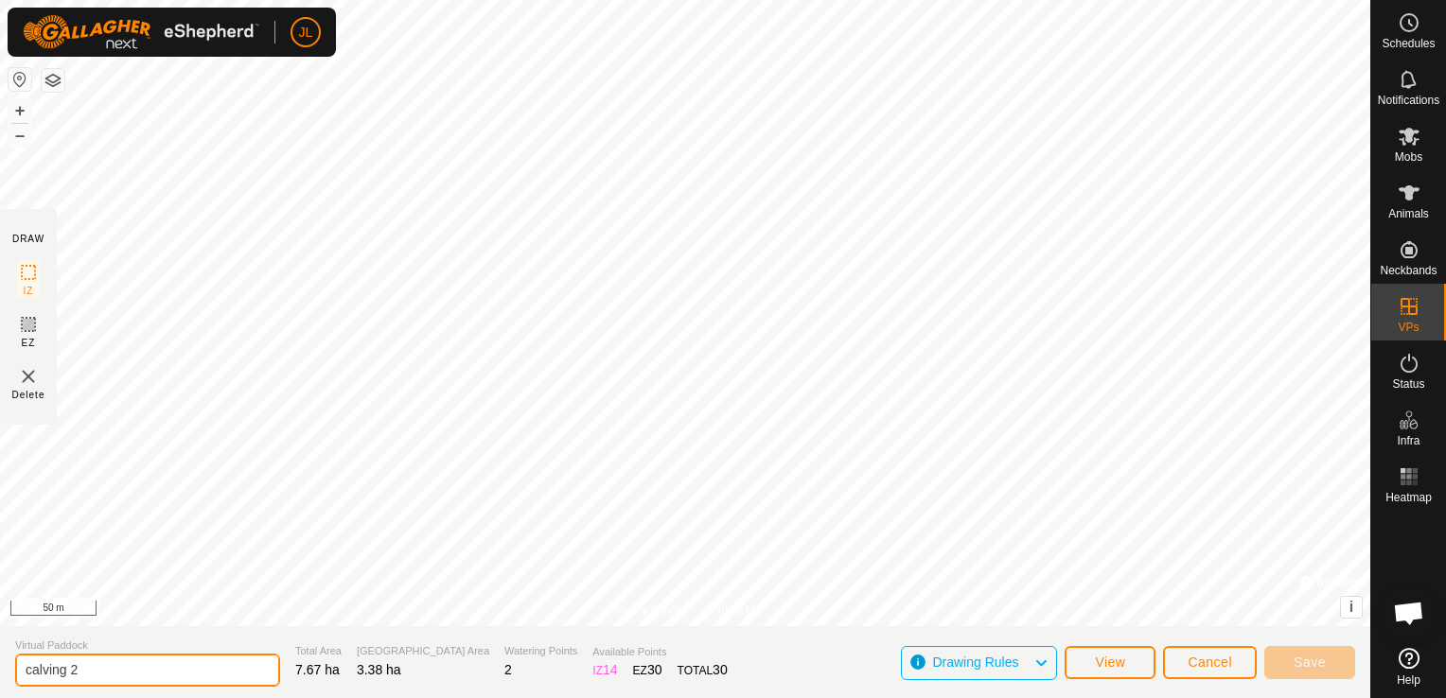
click at [81, 680] on input "calving 2" at bounding box center [147, 670] width 265 height 33
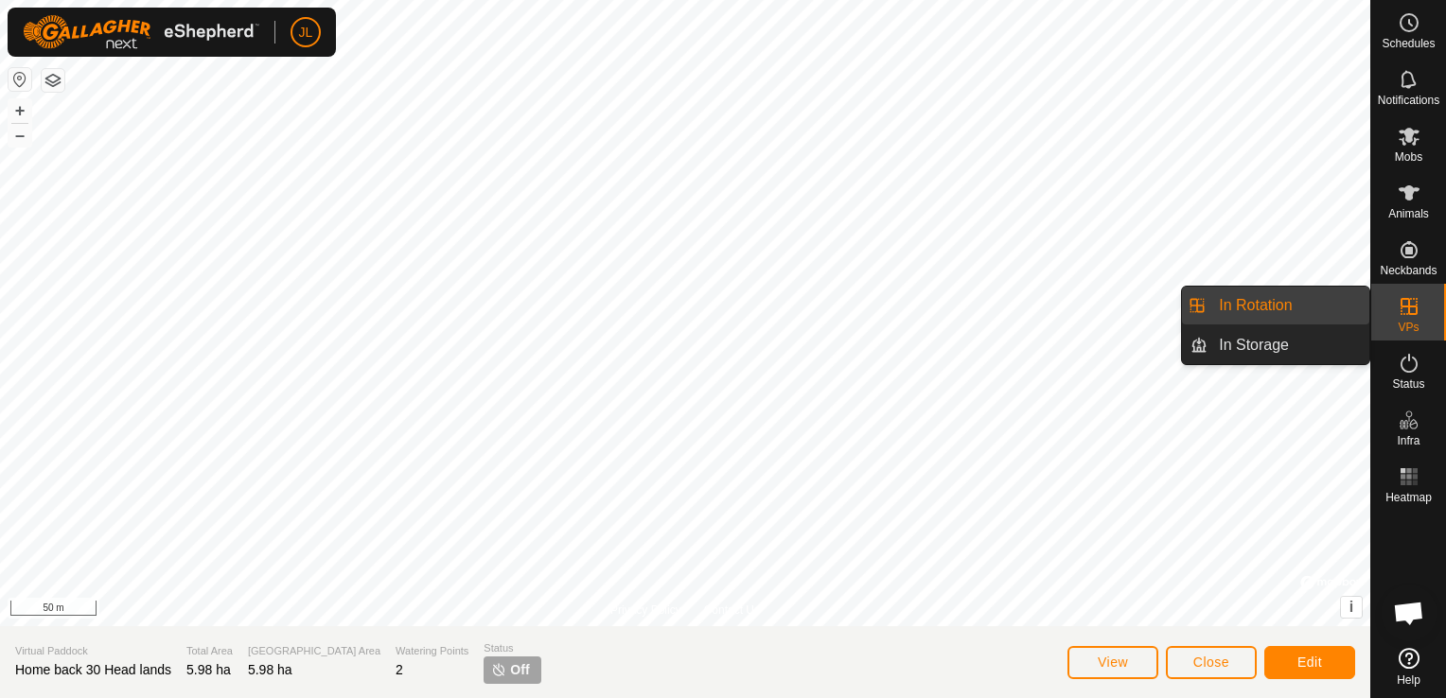
click at [1410, 311] on icon at bounding box center [1409, 306] width 23 height 23
click at [1330, 305] on link "In Rotation" at bounding box center [1288, 306] width 162 height 38
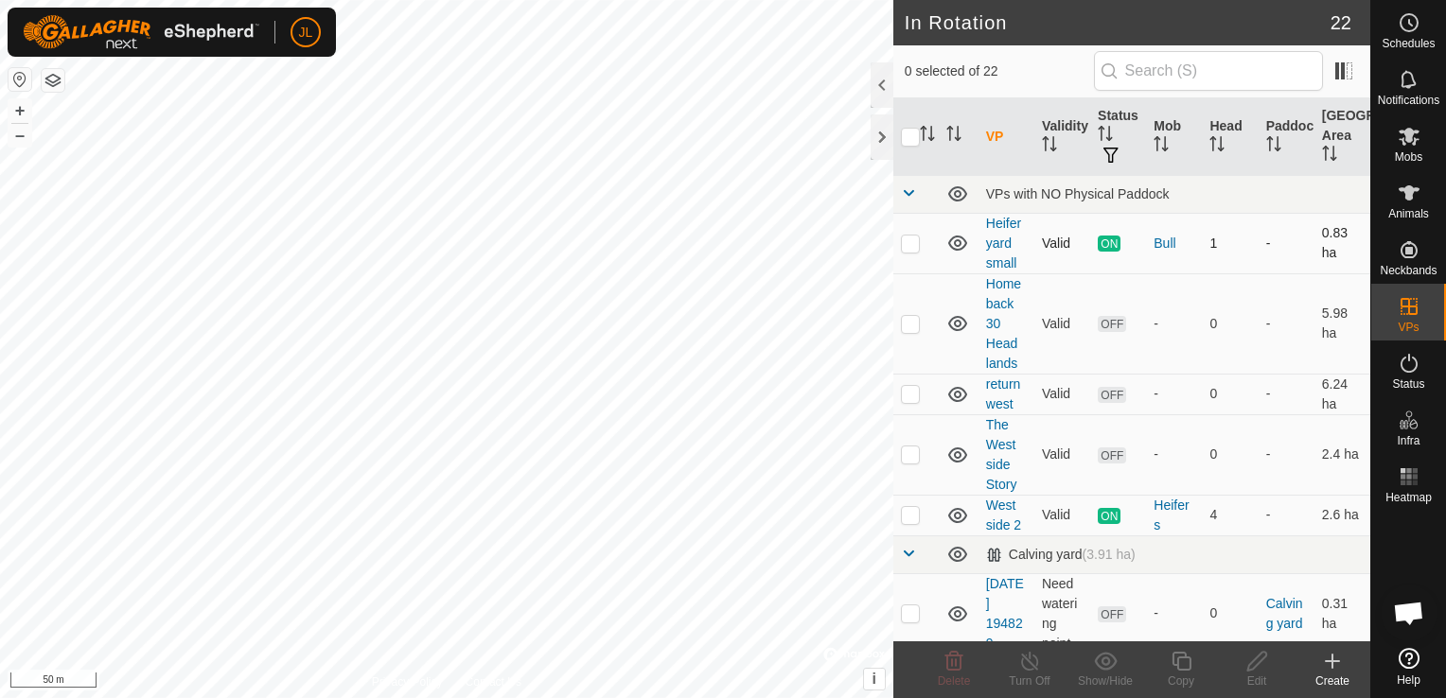
click at [912, 252] on td at bounding box center [915, 243] width 45 height 61
checkbox input "false"
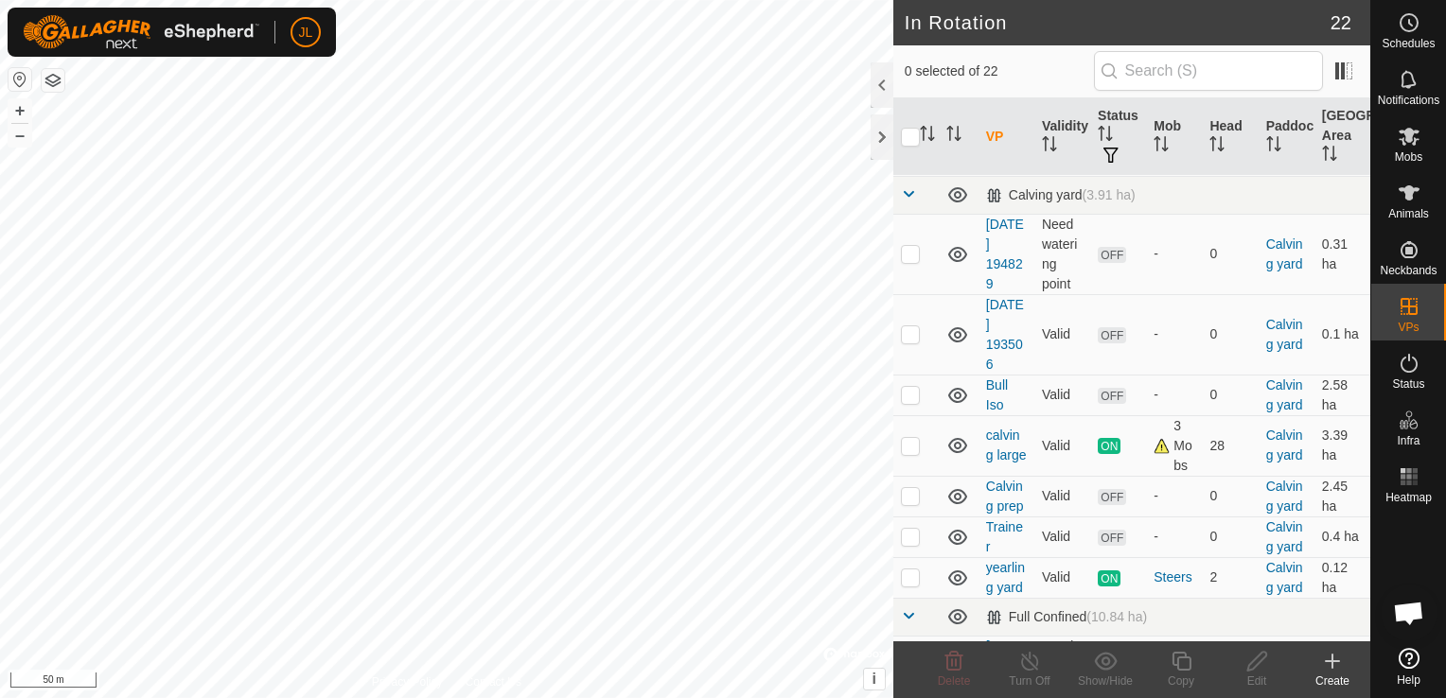
scroll to position [379, 0]
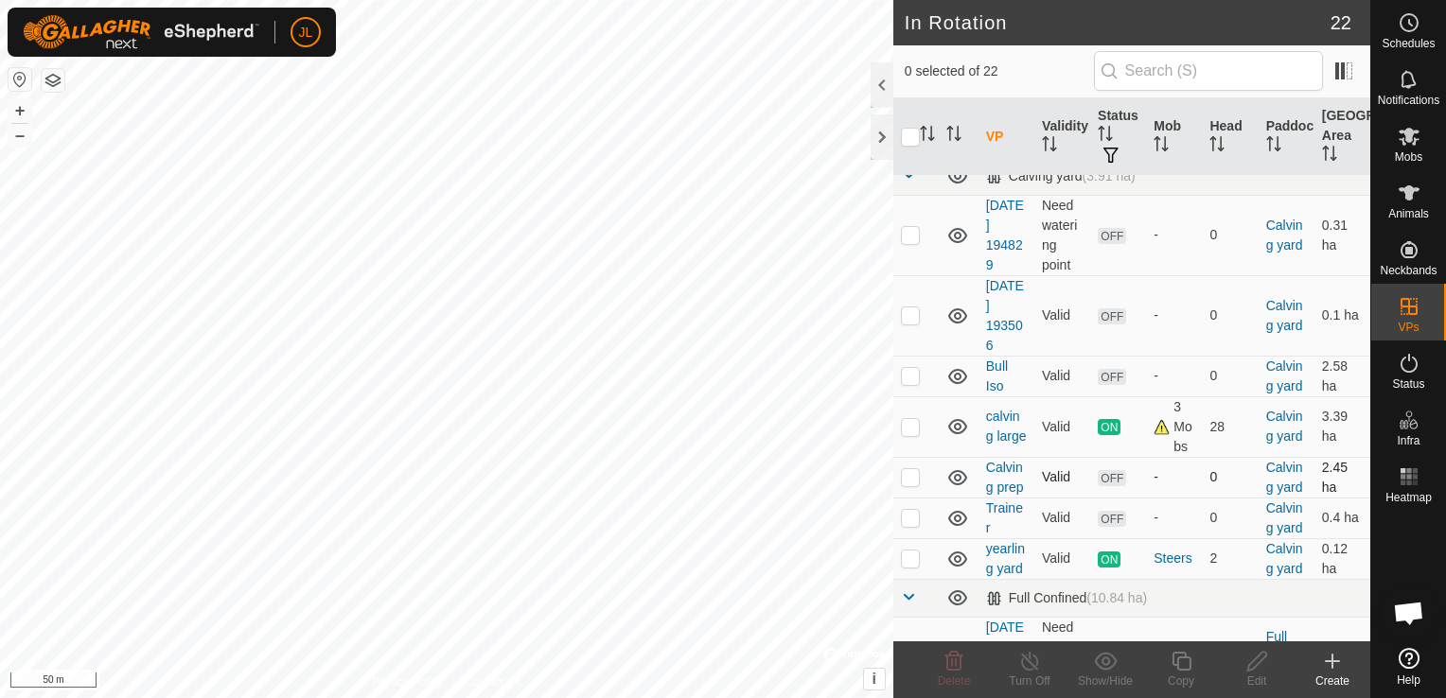
click at [906, 484] on p-checkbox at bounding box center [910, 476] width 19 height 15
checkbox input "true"
click at [1258, 667] on icon at bounding box center [1257, 661] width 24 height 23
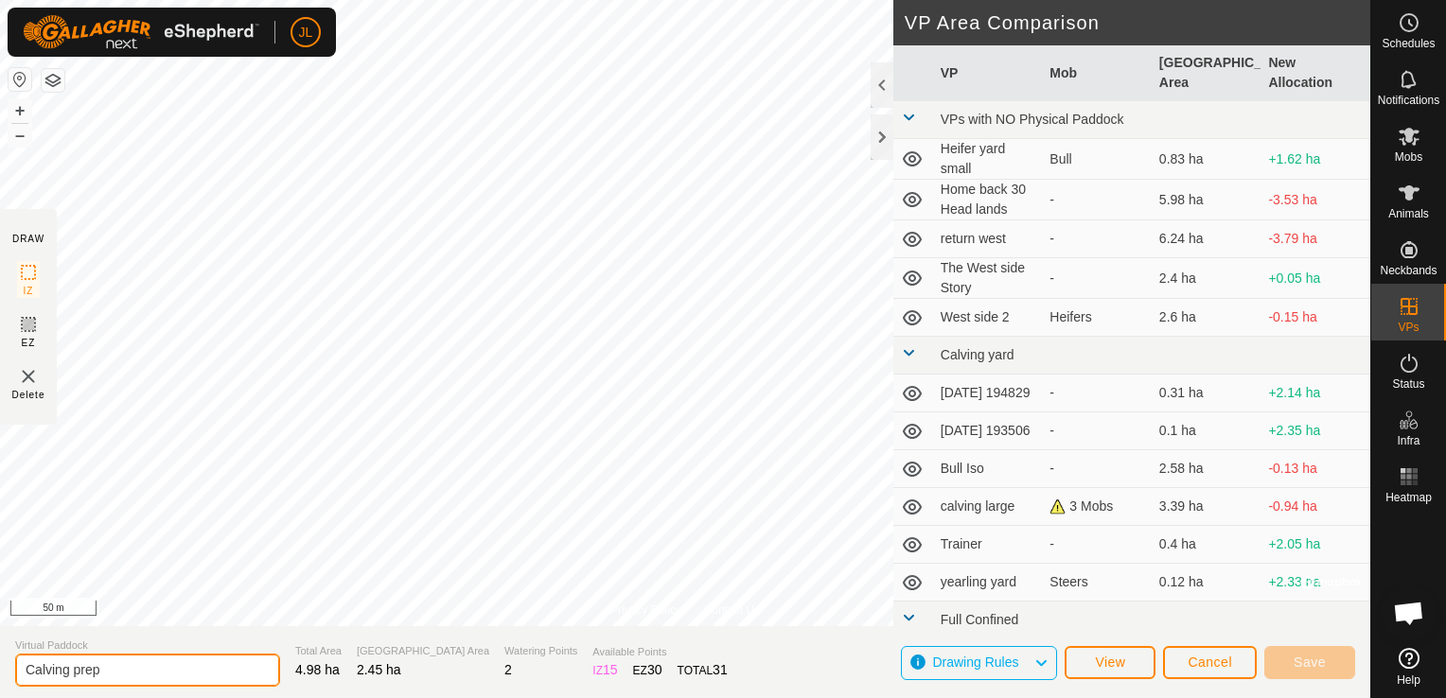
click at [107, 678] on input "Calving prep" at bounding box center [147, 670] width 265 height 33
type input "Calving 2"
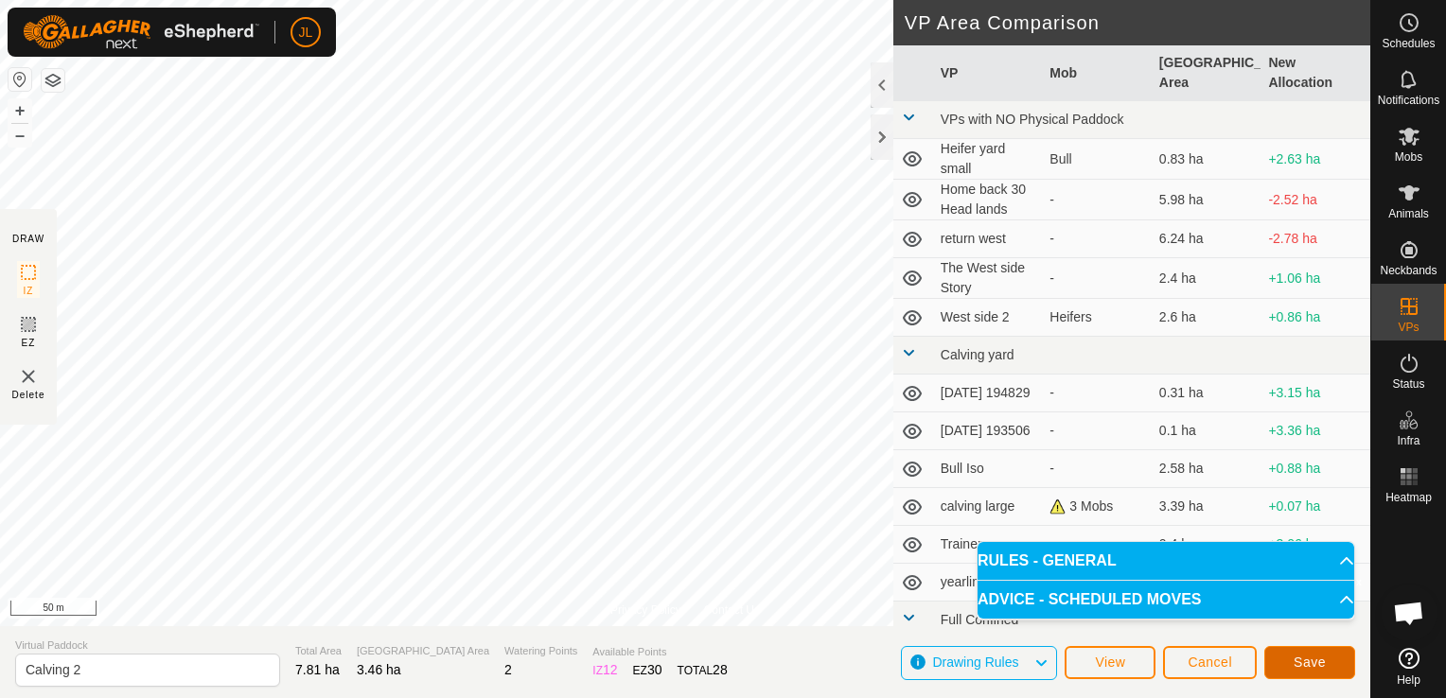
click at [1308, 663] on span "Save" at bounding box center [1310, 662] width 32 height 15
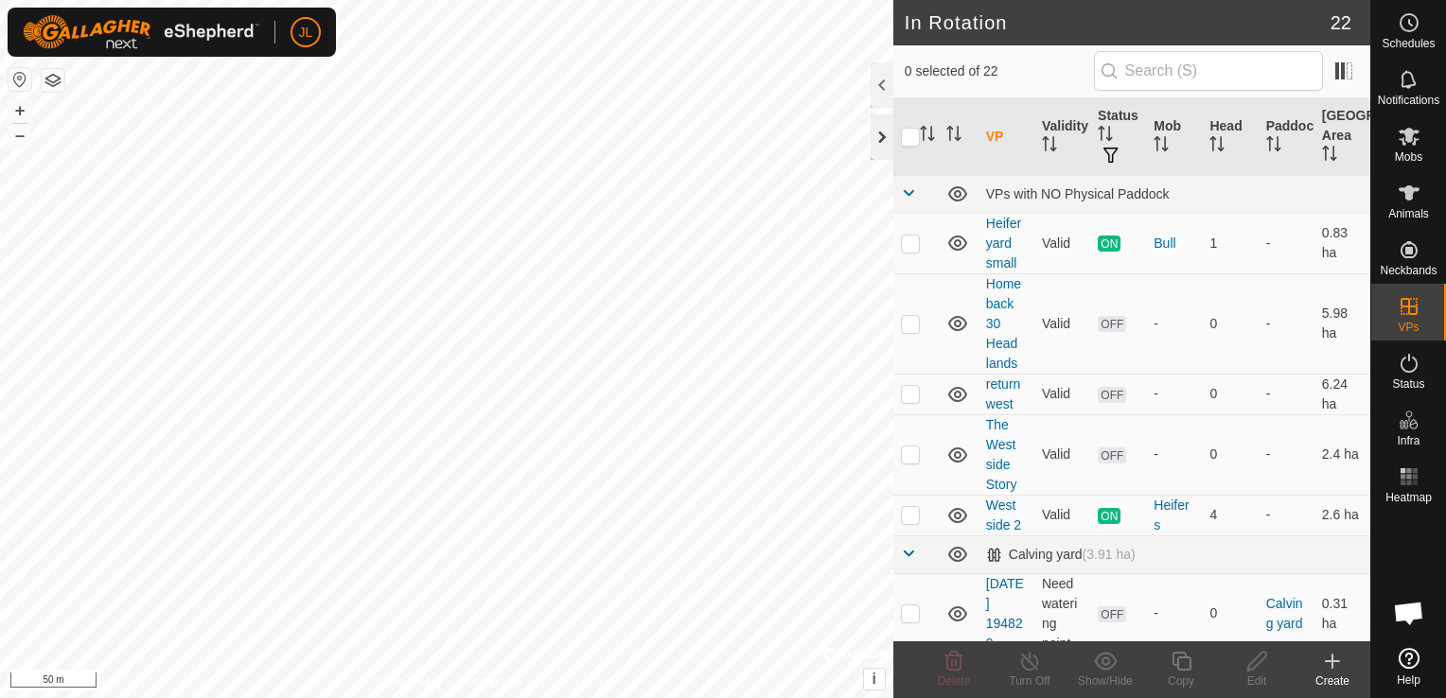
click at [884, 139] on div at bounding box center [882, 136] width 23 height 45
